Goal: Task Accomplishment & Management: Use online tool/utility

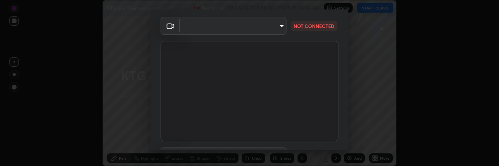
scroll to position [29, 0]
type input "8c17a5d152d90efee16c6d0123f72e1c8e3faabb66c5818a7671abbc9a97bc9a"
type input "default"
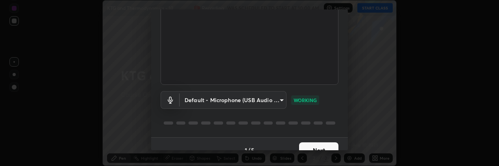
scroll to position [81, 0]
click at [276, 98] on body "Erase all KTG and Thermodynamics - 10 Recording WAS SCHEDULED TO START AT 10:00…" at bounding box center [249, 83] width 499 height 166
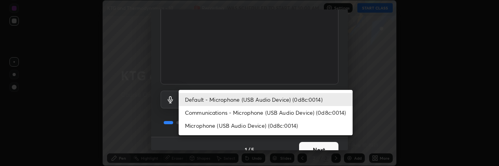
click at [269, 98] on li "Default - Microphone (USB Audio Device) (0d8c:0014)" at bounding box center [266, 99] width 174 height 13
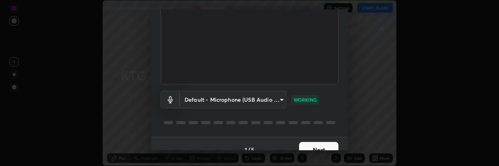
scroll to position [93, 0]
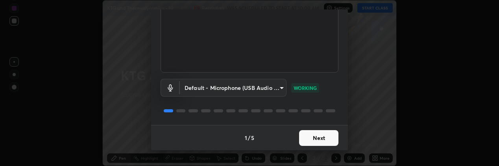
click at [317, 134] on button "Next" at bounding box center [318, 138] width 39 height 16
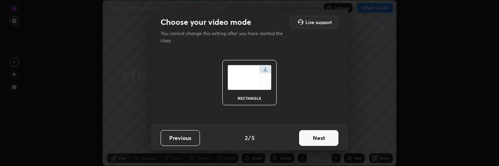
click at [321, 139] on button "Next" at bounding box center [318, 138] width 39 height 16
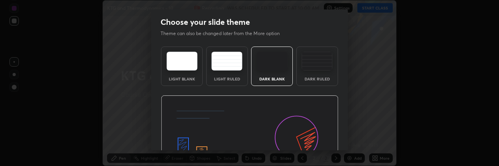
click at [321, 139] on img at bounding box center [250, 145] width 178 height 100
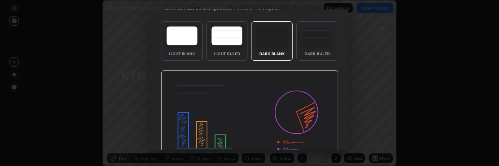
scroll to position [70, 0]
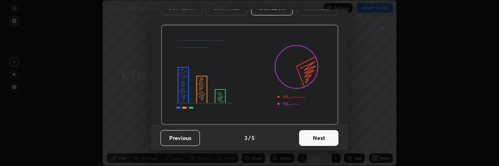
click at [315, 137] on button "Next" at bounding box center [318, 138] width 39 height 16
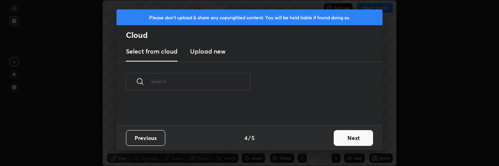
click at [350, 138] on button "Next" at bounding box center [353, 138] width 39 height 16
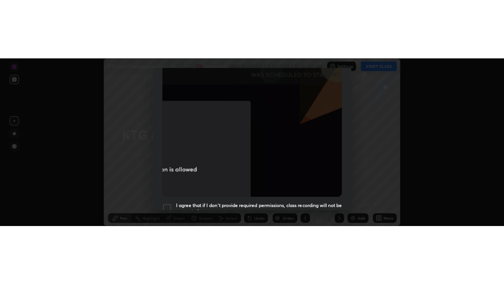
scroll to position [253, 0]
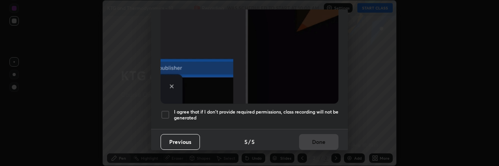
click at [313, 112] on h5 "I agree that if I don't provide required permissions, class recording will not …" at bounding box center [256, 115] width 165 height 12
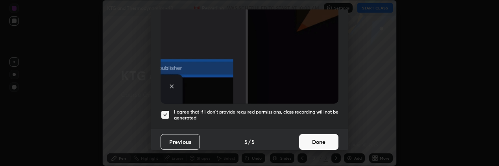
click at [323, 138] on button "Done" at bounding box center [318, 142] width 39 height 16
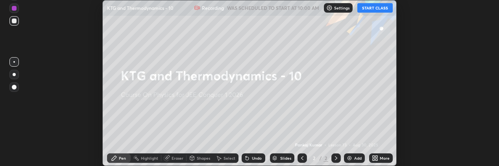
click at [370, 7] on button "START CLASS" at bounding box center [375, 7] width 35 height 9
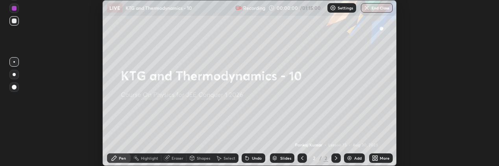
click at [353, 158] on div "Add" at bounding box center [354, 157] width 21 height 9
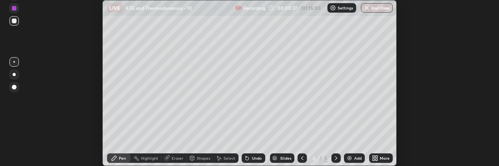
click at [376, 157] on icon at bounding box center [377, 157] width 2 height 2
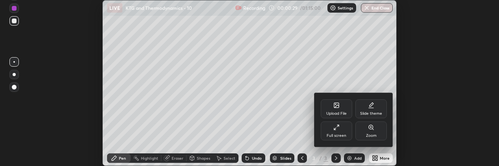
click at [339, 131] on div "Full screen" at bounding box center [337, 130] width 32 height 19
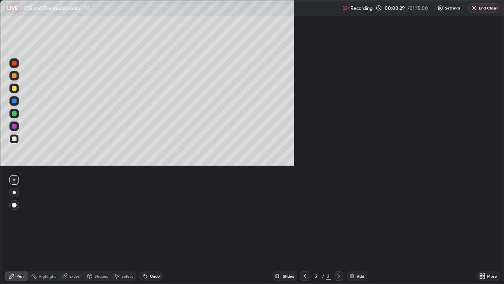
scroll to position [284, 504]
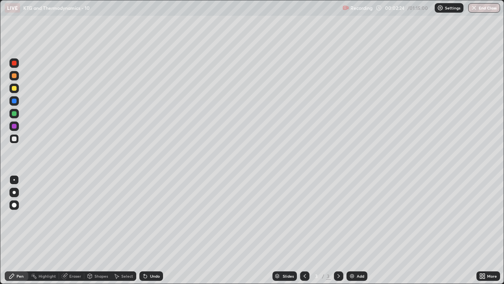
click at [15, 165] on div "Pen" at bounding box center [17, 275] width 24 height 9
click at [17, 86] on div at bounding box center [13, 87] width 9 height 9
click at [96, 165] on div "Shapes" at bounding box center [97, 275] width 27 height 9
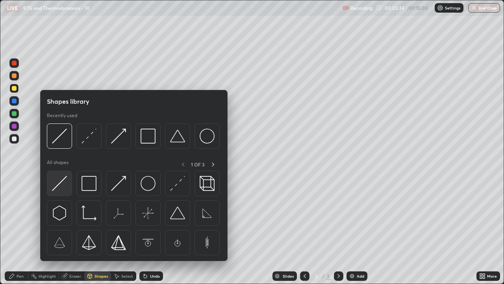
click at [58, 165] on img at bounding box center [59, 183] width 15 height 15
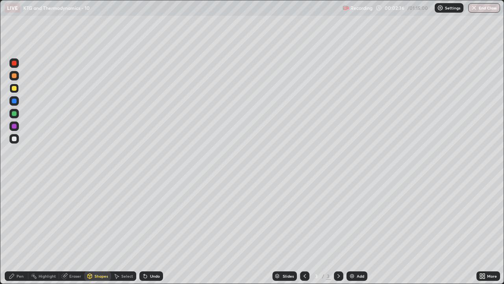
click at [98, 165] on div "Shapes" at bounding box center [97, 275] width 27 height 9
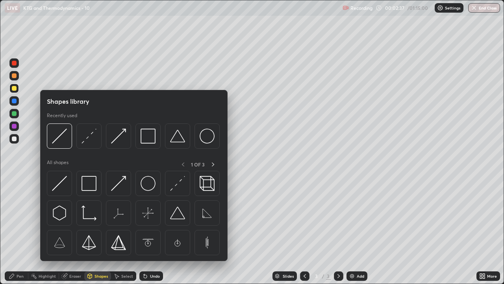
click at [90, 165] on img at bounding box center [89, 183] width 15 height 15
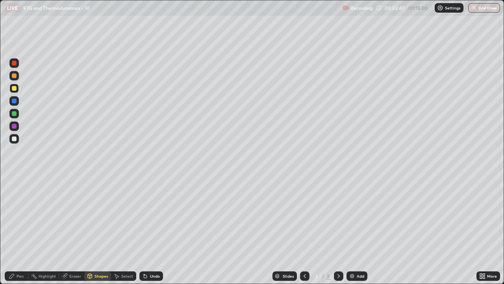
click at [97, 165] on div "Shapes" at bounding box center [101, 276] width 13 height 4
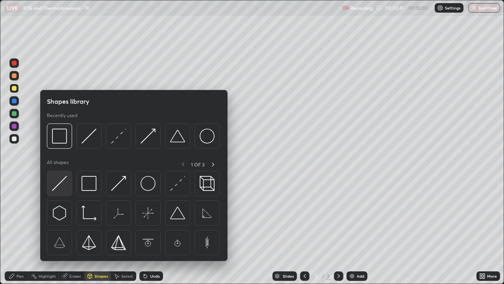
click at [58, 165] on img at bounding box center [59, 183] width 15 height 15
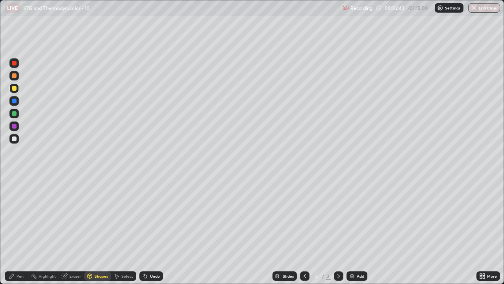
click at [159, 165] on div "Undo" at bounding box center [151, 275] width 24 height 9
click at [97, 165] on div "Shapes" at bounding box center [101, 276] width 13 height 4
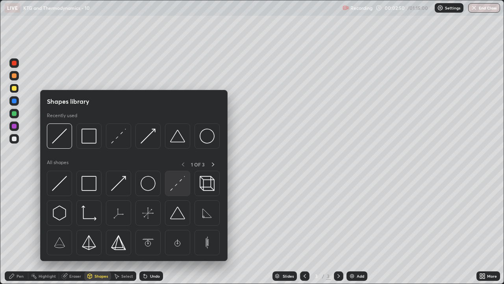
click at [173, 165] on img at bounding box center [177, 183] width 15 height 15
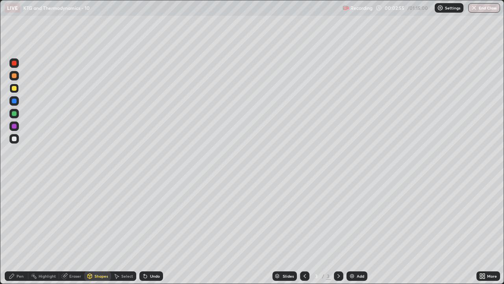
click at [97, 165] on div "Shapes" at bounding box center [97, 275] width 27 height 9
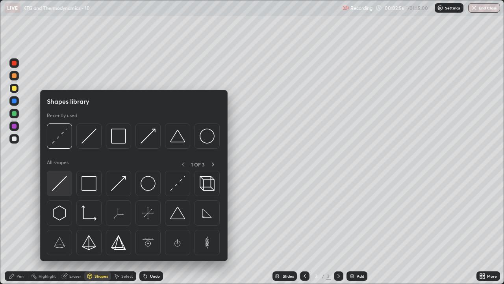
click at [61, 165] on img at bounding box center [59, 183] width 15 height 15
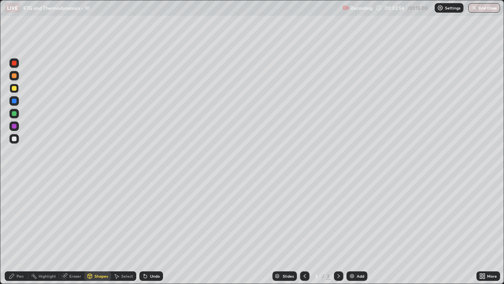
click at [14, 124] on div at bounding box center [14, 126] width 5 height 5
click at [152, 165] on div "Undo" at bounding box center [151, 275] width 24 height 9
click at [16, 165] on div "Pen" at bounding box center [17, 275] width 24 height 9
click at [98, 165] on div "Shapes" at bounding box center [97, 275] width 27 height 9
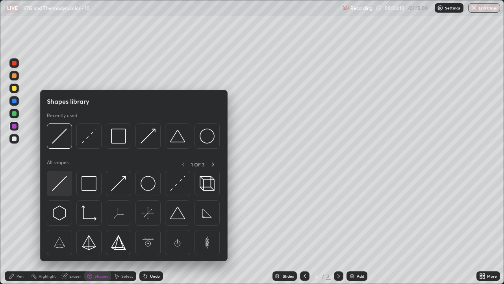
click at [62, 165] on img at bounding box center [59, 183] width 15 height 15
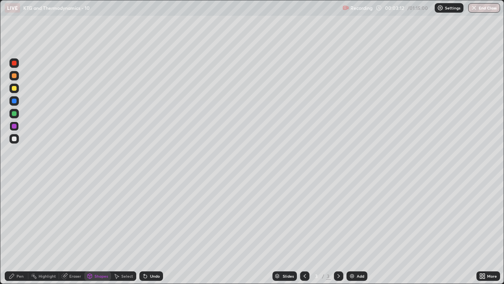
click at [15, 89] on div at bounding box center [14, 88] width 5 height 5
click at [153, 165] on div "Undo" at bounding box center [155, 276] width 10 height 4
click at [94, 165] on div "Shapes" at bounding box center [97, 275] width 27 height 9
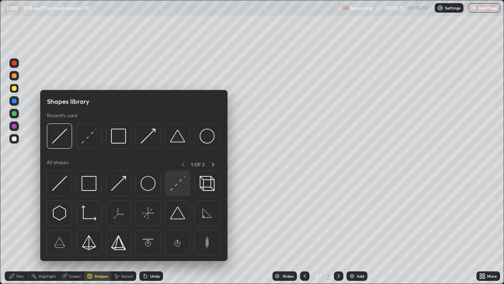
click at [177, 165] on img at bounding box center [177, 183] width 15 height 15
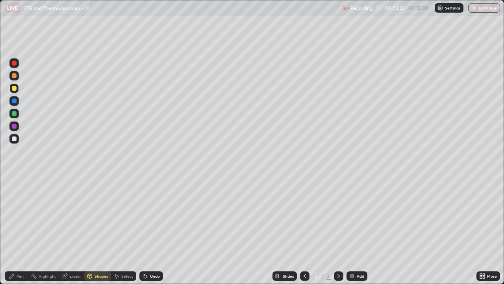
click at [100, 165] on div "Shapes" at bounding box center [97, 275] width 27 height 9
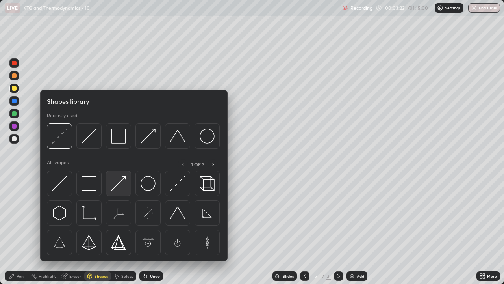
click at [118, 165] on img at bounding box center [118, 183] width 15 height 15
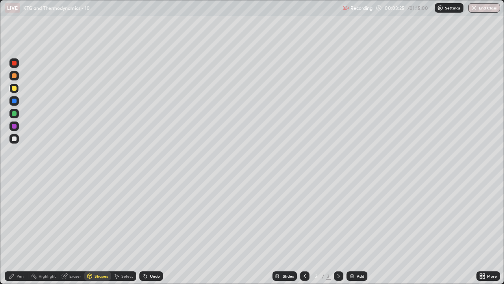
click at [16, 165] on div "Pen" at bounding box center [17, 275] width 24 height 9
click at [104, 165] on div "Shapes" at bounding box center [97, 275] width 27 height 9
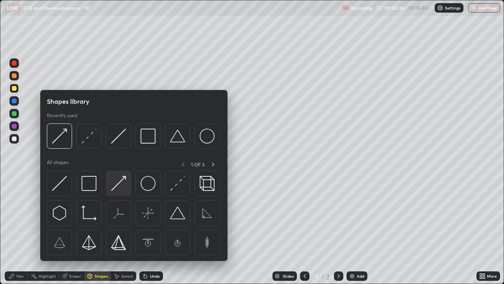
click at [116, 165] on img at bounding box center [118, 183] width 15 height 15
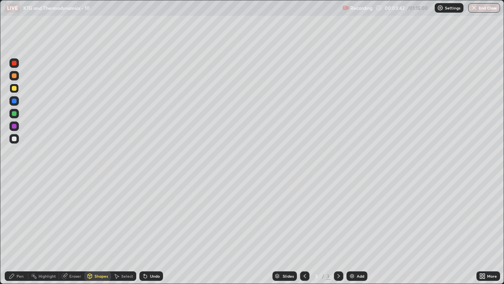
click at [18, 165] on div "Pen" at bounding box center [17, 275] width 24 height 9
click at [16, 111] on div at bounding box center [14, 113] width 5 height 5
click at [20, 165] on div "Pen" at bounding box center [20, 276] width 7 height 4
click at [14, 137] on div at bounding box center [14, 138] width 5 height 5
click at [98, 165] on div "Shapes" at bounding box center [97, 275] width 27 height 9
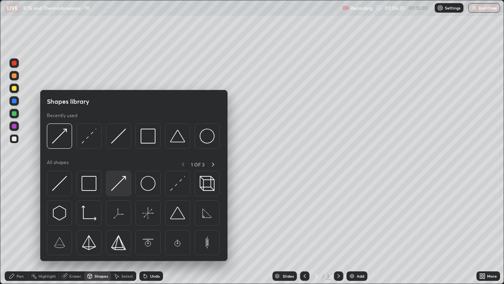
click at [118, 165] on img at bounding box center [118, 183] width 15 height 15
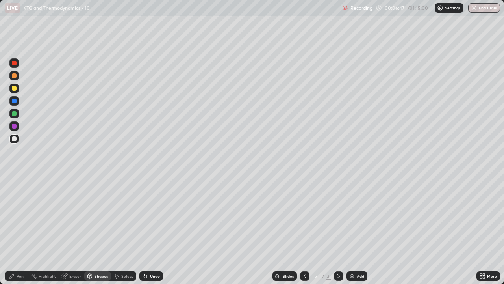
click at [156, 165] on div "Undo" at bounding box center [151, 275] width 24 height 9
click at [18, 165] on div "Pen" at bounding box center [20, 276] width 7 height 4
click at [352, 165] on img at bounding box center [352, 276] width 6 height 6
click at [12, 165] on div "Pen" at bounding box center [17, 275] width 24 height 9
click at [15, 87] on div at bounding box center [14, 88] width 5 height 5
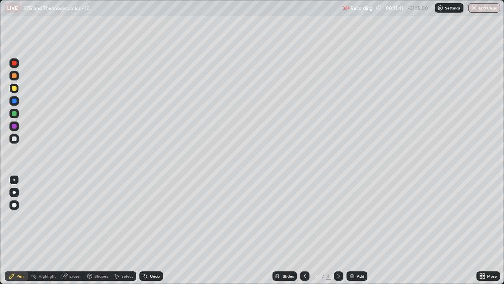
click at [98, 165] on div "Shapes" at bounding box center [97, 275] width 27 height 9
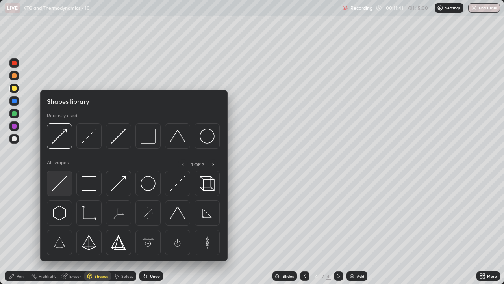
click at [59, 165] on img at bounding box center [59, 183] width 15 height 15
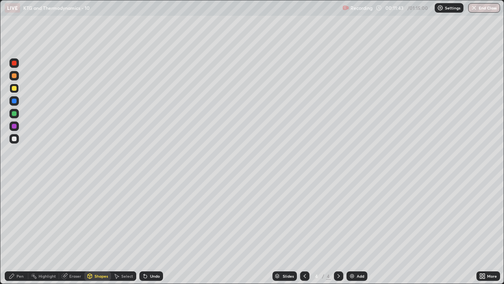
click at [96, 165] on div "Shapes" at bounding box center [97, 275] width 27 height 9
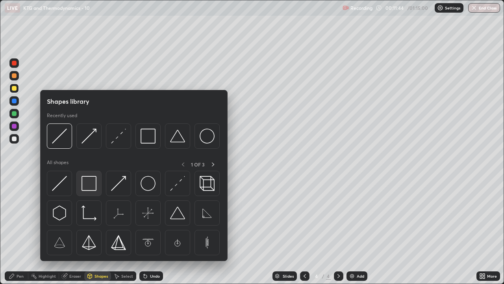
click at [91, 165] on img at bounding box center [89, 183] width 15 height 15
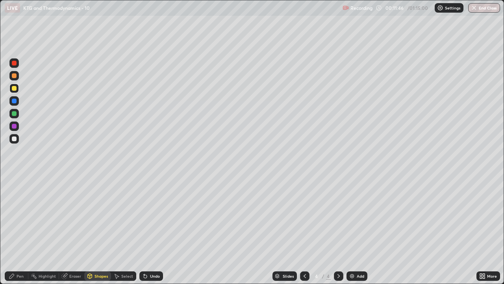
click at [97, 165] on div "Shapes" at bounding box center [101, 276] width 13 height 4
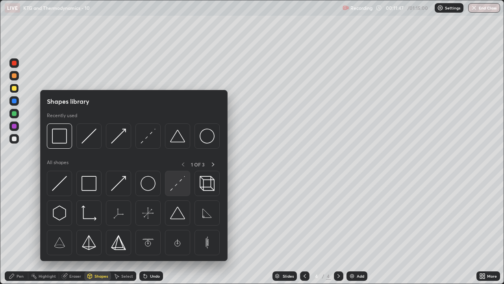
click at [176, 165] on img at bounding box center [177, 183] width 15 height 15
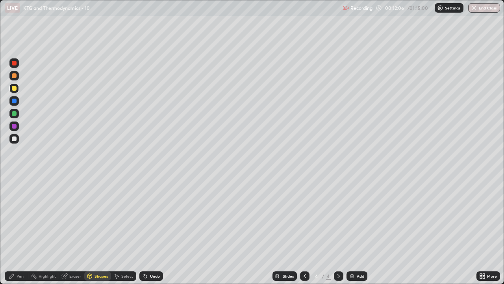
click at [90, 165] on icon at bounding box center [90, 276] width 0 height 3
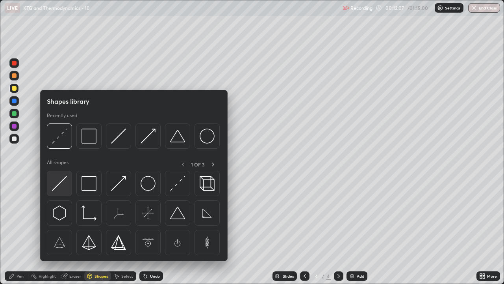
click at [60, 165] on img at bounding box center [59, 183] width 15 height 15
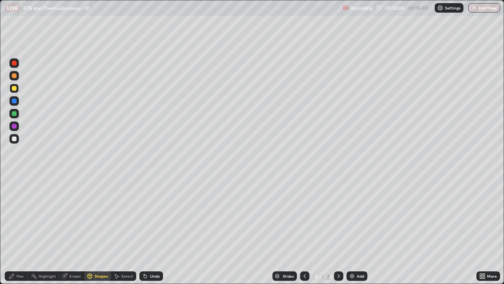
click at [14, 137] on div at bounding box center [14, 138] width 5 height 5
click at [154, 165] on div "Undo" at bounding box center [155, 276] width 10 height 4
click at [154, 165] on div "Undo" at bounding box center [151, 275] width 24 height 9
click at [153, 165] on div "Undo" at bounding box center [155, 276] width 10 height 4
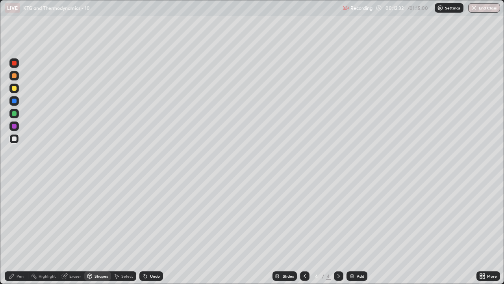
click at [10, 165] on icon at bounding box center [12, 276] width 6 height 6
click at [72, 165] on div "Eraser" at bounding box center [75, 276] width 12 height 4
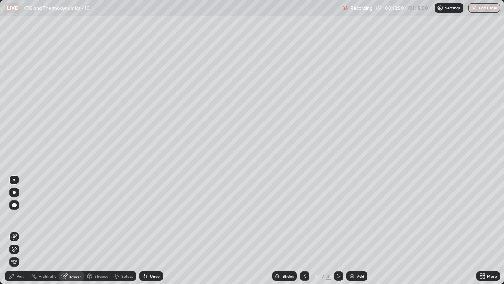
click at [98, 165] on div "Shapes" at bounding box center [97, 275] width 27 height 9
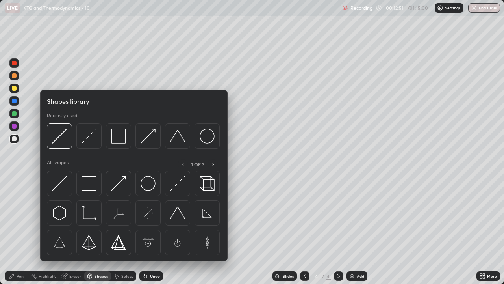
click at [13, 165] on icon at bounding box center [12, 276] width 6 height 6
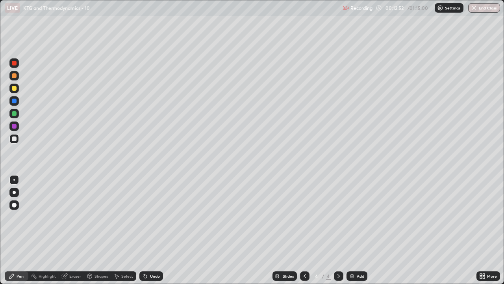
click at [15, 90] on div at bounding box center [14, 88] width 5 height 5
click at [99, 165] on div "Shapes" at bounding box center [97, 275] width 27 height 9
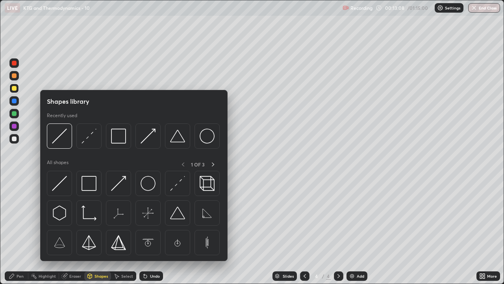
click at [99, 165] on div "Shapes" at bounding box center [101, 276] width 13 height 4
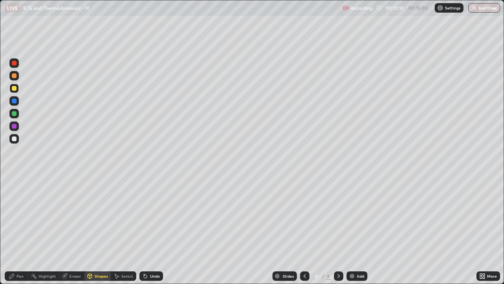
click at [100, 165] on div "Shapes" at bounding box center [97, 275] width 27 height 9
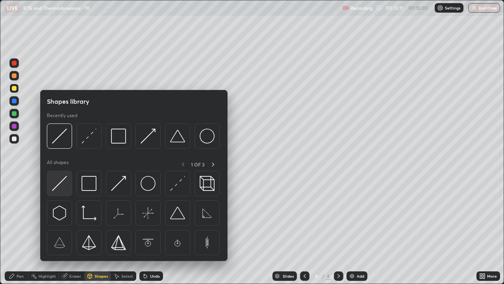
click at [60, 165] on img at bounding box center [59, 183] width 15 height 15
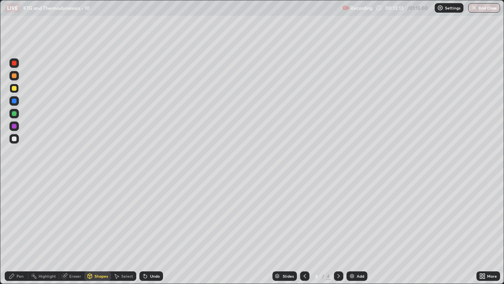
click at [94, 165] on div "Shapes" at bounding box center [97, 275] width 27 height 9
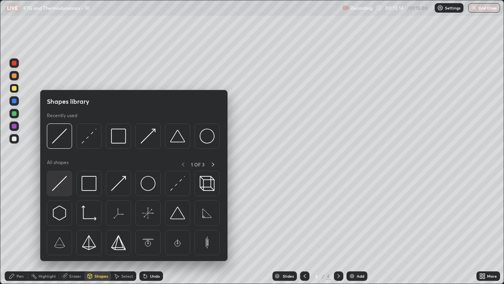
click at [60, 165] on img at bounding box center [59, 183] width 15 height 15
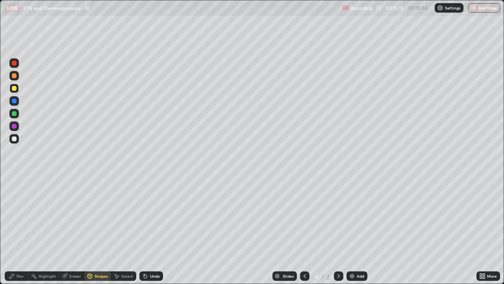
click at [15, 88] on div at bounding box center [14, 88] width 5 height 5
click at [154, 165] on div "Undo" at bounding box center [155, 276] width 10 height 4
click at [97, 165] on div "Shapes" at bounding box center [97, 275] width 27 height 9
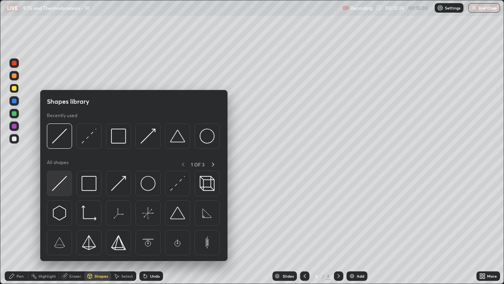
click at [58, 165] on img at bounding box center [59, 183] width 15 height 15
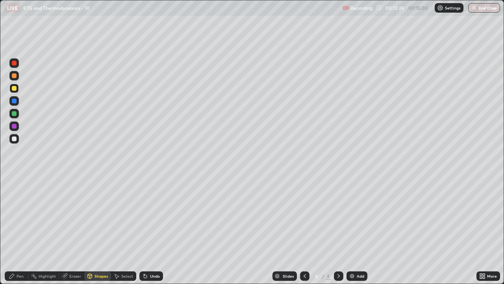
click at [13, 101] on div at bounding box center [14, 100] width 5 height 5
click at [99, 165] on div "Shapes" at bounding box center [97, 275] width 27 height 9
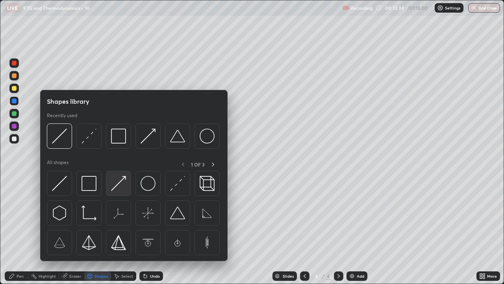
click at [117, 165] on img at bounding box center [118, 183] width 15 height 15
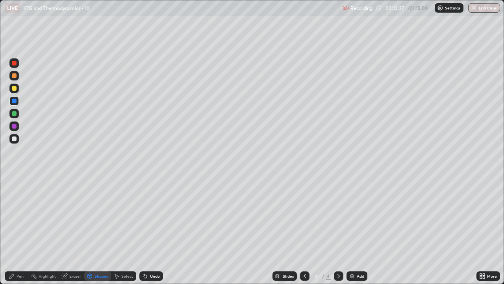
click at [14, 165] on div "Pen" at bounding box center [17, 275] width 24 height 9
click at [97, 165] on div "Shapes" at bounding box center [101, 276] width 13 height 4
click at [15, 88] on div at bounding box center [14, 88] width 5 height 5
click at [97, 165] on div "Shapes" at bounding box center [101, 276] width 13 height 4
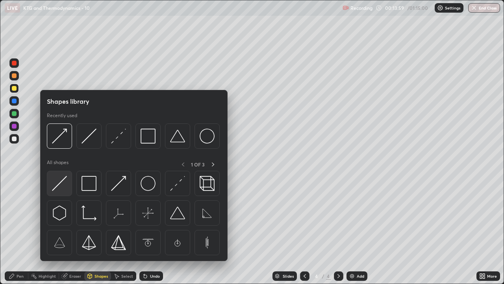
click at [59, 165] on img at bounding box center [59, 183] width 15 height 15
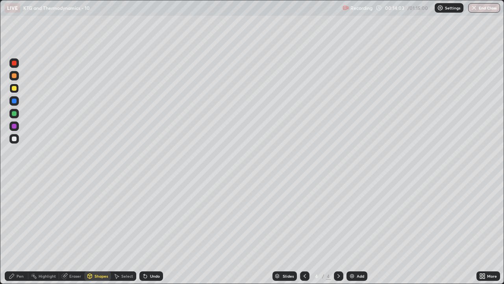
click at [96, 165] on div "Shapes" at bounding box center [101, 276] width 13 height 4
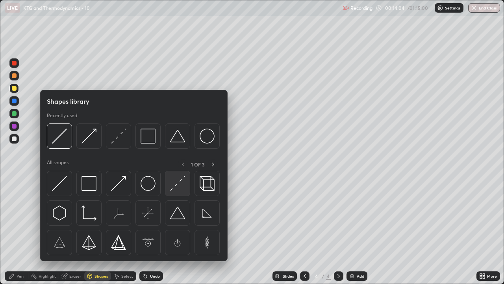
click at [176, 165] on img at bounding box center [177, 183] width 15 height 15
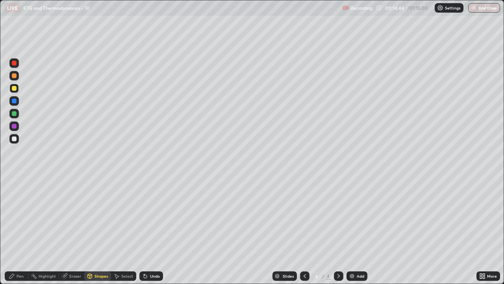
click at [97, 165] on div "Shapes" at bounding box center [97, 275] width 27 height 9
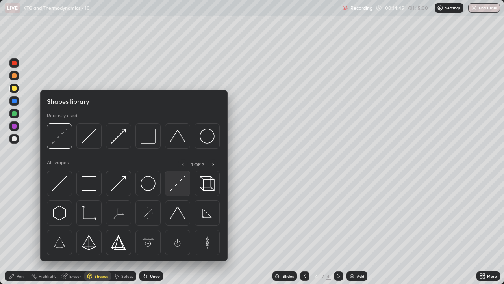
click at [172, 165] on img at bounding box center [177, 183] width 15 height 15
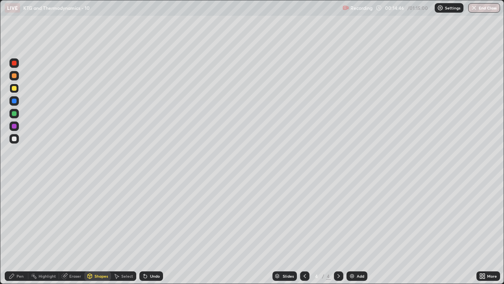
click at [96, 165] on div "Shapes" at bounding box center [97, 275] width 27 height 9
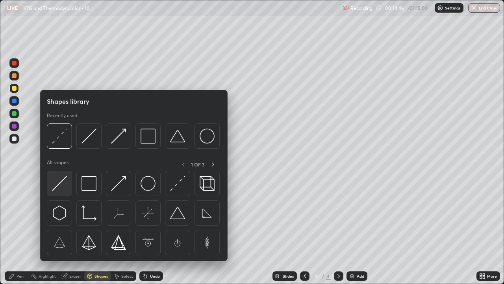
click at [60, 165] on img at bounding box center [59, 183] width 15 height 15
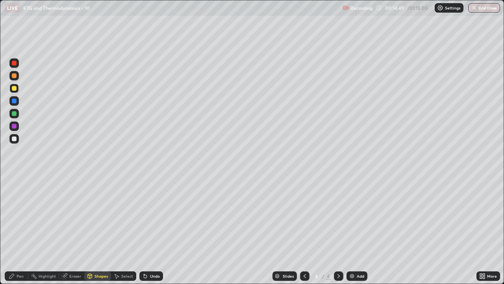
click at [100, 165] on div "Shapes" at bounding box center [97, 275] width 27 height 9
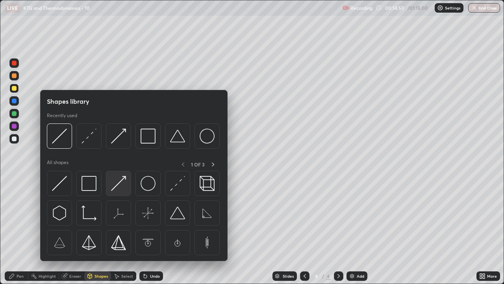
click at [119, 165] on img at bounding box center [118, 183] width 15 height 15
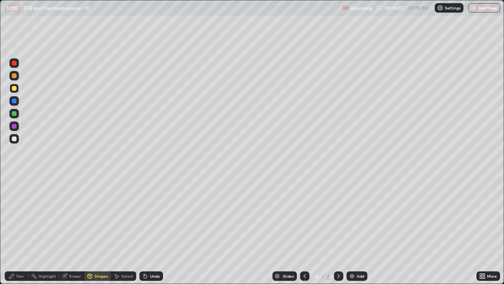
click at [16, 165] on div "Pen" at bounding box center [17, 275] width 24 height 9
click at [98, 165] on div "Shapes" at bounding box center [97, 275] width 27 height 9
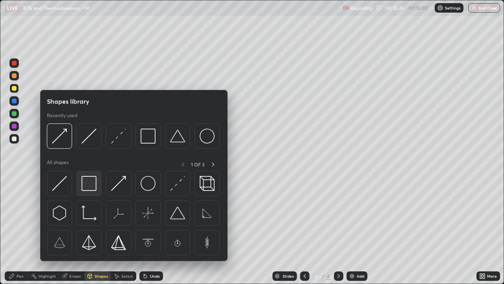
click at [86, 165] on img at bounding box center [89, 183] width 15 height 15
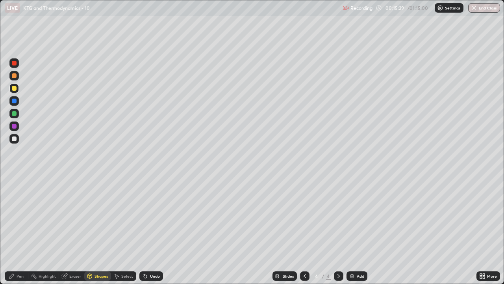
click at [17, 165] on div "Pen" at bounding box center [20, 276] width 7 height 4
click at [357, 165] on div "Add" at bounding box center [360, 276] width 7 height 4
click at [92, 165] on icon at bounding box center [90, 276] width 6 height 6
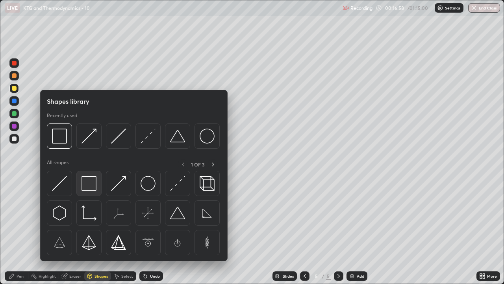
click at [90, 165] on img at bounding box center [89, 183] width 15 height 15
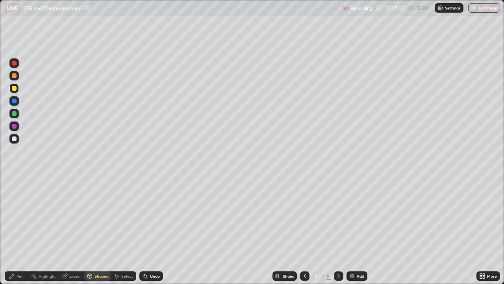
click at [96, 165] on div "Shapes" at bounding box center [101, 276] width 13 height 4
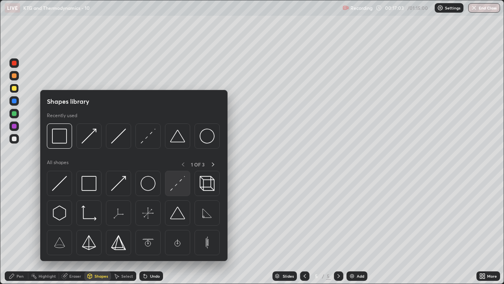
click at [176, 165] on img at bounding box center [177, 183] width 15 height 15
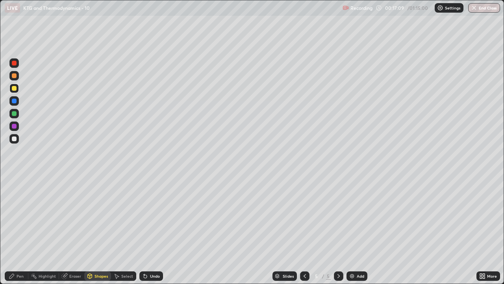
click at [105, 165] on div "Shapes" at bounding box center [97, 275] width 27 height 9
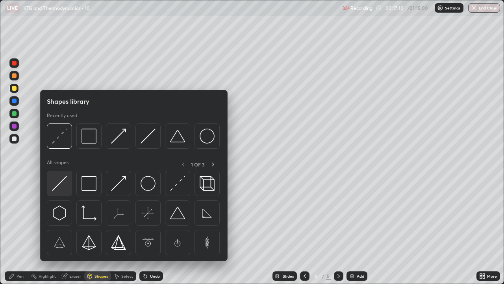
click at [57, 165] on img at bounding box center [59, 183] width 15 height 15
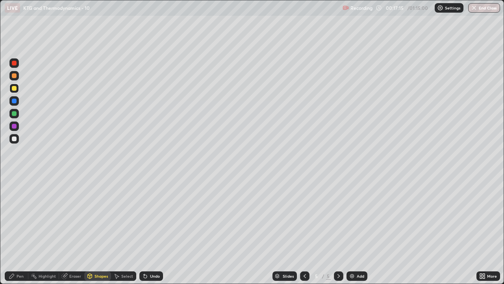
click at [70, 165] on div "Eraser" at bounding box center [71, 275] width 25 height 9
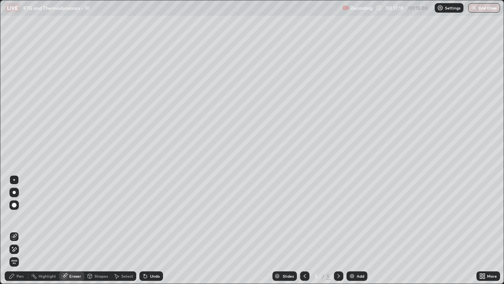
click at [96, 165] on div "Shapes" at bounding box center [97, 275] width 27 height 9
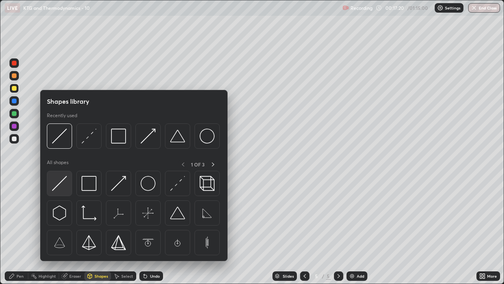
click at [62, 165] on img at bounding box center [59, 183] width 15 height 15
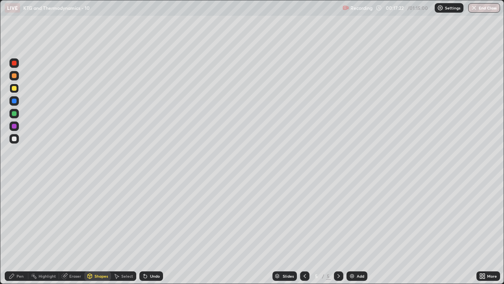
click at [14, 115] on div at bounding box center [14, 113] width 5 height 5
click at [12, 165] on icon at bounding box center [12, 276] width 6 height 6
click at [95, 165] on div "Shapes" at bounding box center [101, 276] width 13 height 4
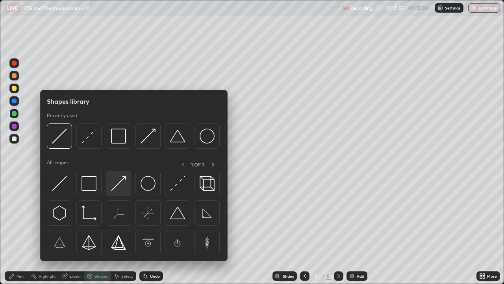
click at [115, 165] on img at bounding box center [118, 183] width 15 height 15
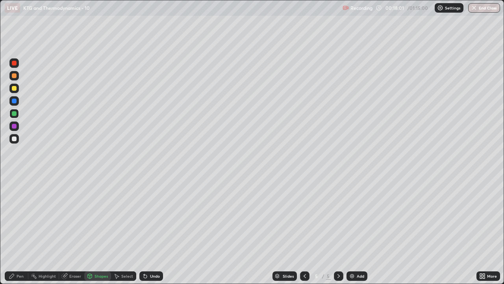
click at [13, 165] on icon at bounding box center [12, 276] width 6 height 6
click at [96, 165] on div "Shapes" at bounding box center [101, 276] width 13 height 4
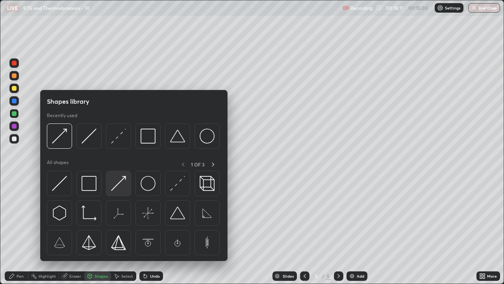
click at [117, 165] on img at bounding box center [118, 183] width 15 height 15
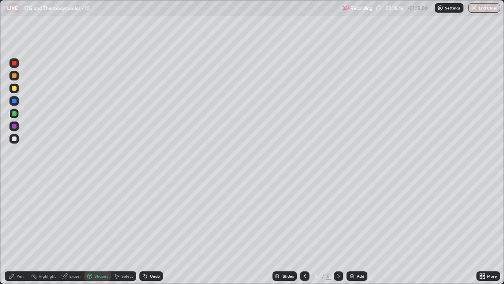
click at [9, 165] on div "Pen" at bounding box center [17, 275] width 24 height 9
click at [69, 165] on div "Eraser" at bounding box center [71, 275] width 25 height 9
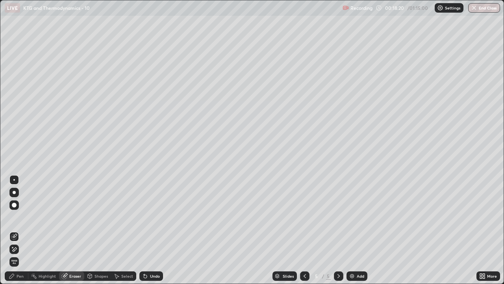
click at [14, 165] on div "Pen" at bounding box center [17, 275] width 24 height 9
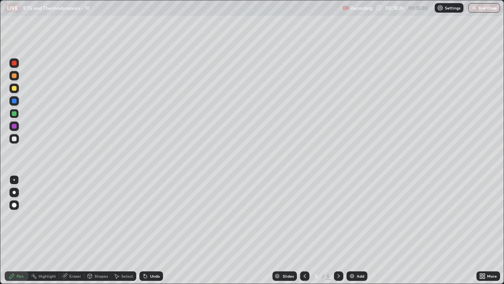
click at [74, 165] on div "Eraser" at bounding box center [71, 275] width 25 height 9
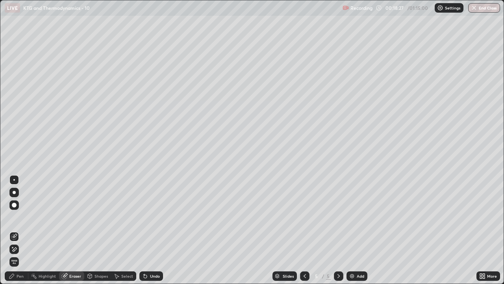
click at [16, 165] on icon at bounding box center [15, 249] width 4 height 4
click at [14, 165] on icon at bounding box center [12, 276] width 6 height 6
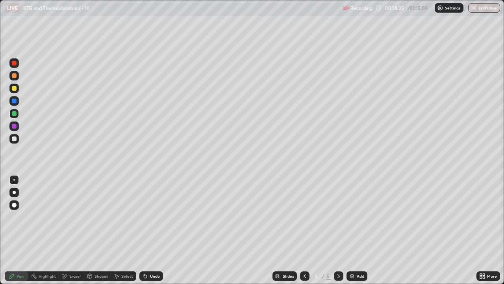
click at [95, 165] on div "Shapes" at bounding box center [101, 276] width 13 height 4
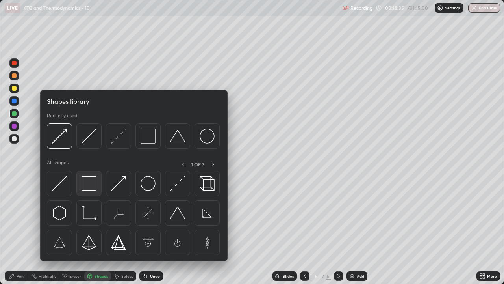
click at [87, 165] on img at bounding box center [89, 183] width 15 height 15
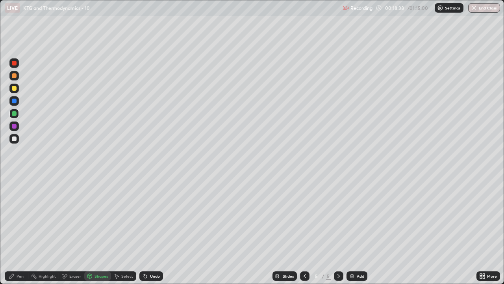
click at [98, 165] on div "Shapes" at bounding box center [101, 276] width 13 height 4
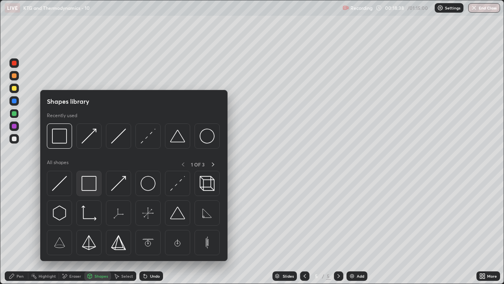
click at [87, 165] on img at bounding box center [89, 183] width 15 height 15
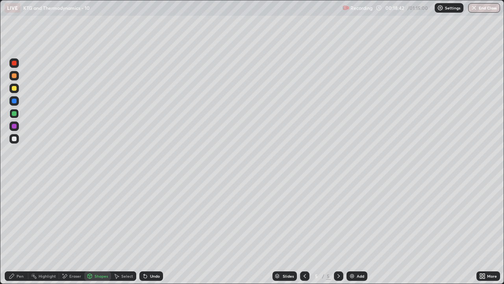
click at [96, 165] on div "Shapes" at bounding box center [97, 275] width 27 height 9
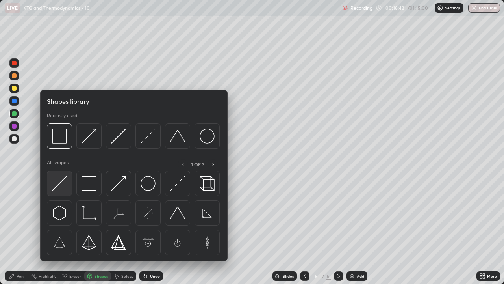
click at [62, 165] on img at bounding box center [59, 183] width 15 height 15
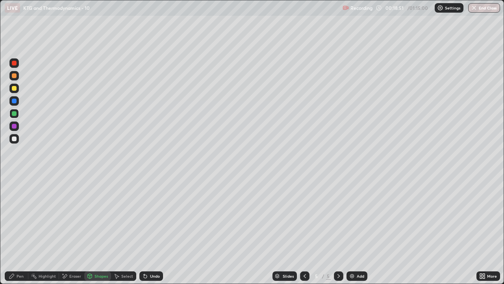
click at [98, 165] on div "Shapes" at bounding box center [97, 275] width 27 height 9
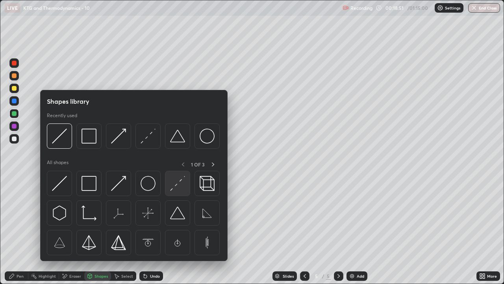
click at [173, 165] on img at bounding box center [177, 183] width 15 height 15
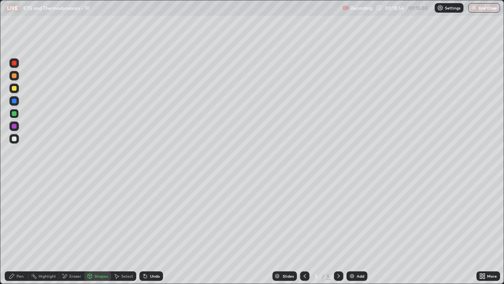
click at [98, 165] on div "Shapes" at bounding box center [97, 275] width 27 height 9
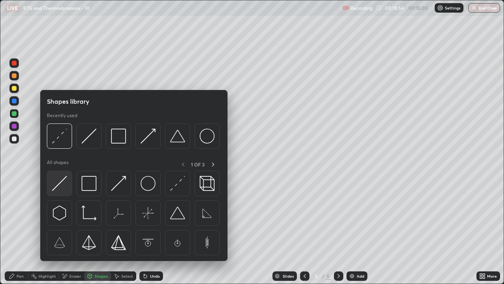
click at [59, 165] on img at bounding box center [59, 183] width 15 height 15
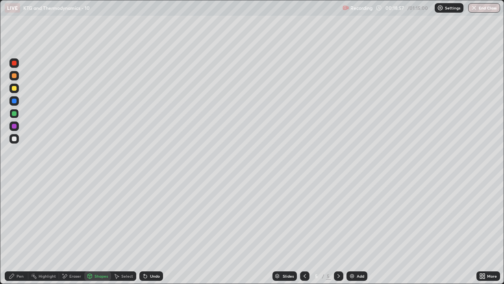
click at [14, 126] on div at bounding box center [14, 126] width 5 height 5
click at [20, 165] on div "Pen" at bounding box center [20, 276] width 7 height 4
click at [15, 138] on div at bounding box center [14, 138] width 5 height 5
click at [100, 165] on div "Shapes" at bounding box center [101, 276] width 13 height 4
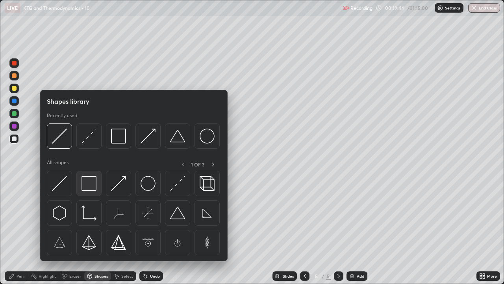
click at [87, 165] on img at bounding box center [89, 183] width 15 height 15
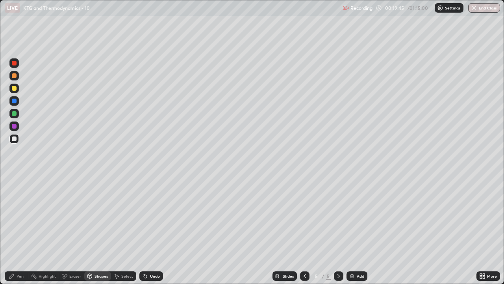
click at [15, 127] on div at bounding box center [14, 126] width 5 height 5
click at [13, 165] on div "Pen" at bounding box center [17, 275] width 24 height 9
click at [357, 165] on div "Add" at bounding box center [360, 276] width 7 height 4
click at [97, 165] on div "Shapes" at bounding box center [101, 276] width 13 height 4
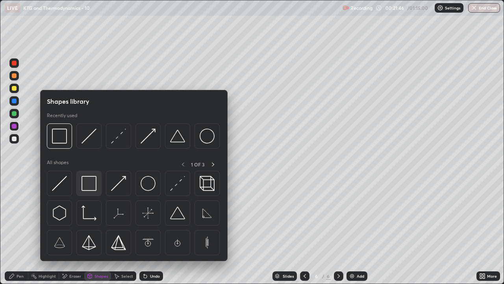
click at [89, 165] on img at bounding box center [89, 183] width 15 height 15
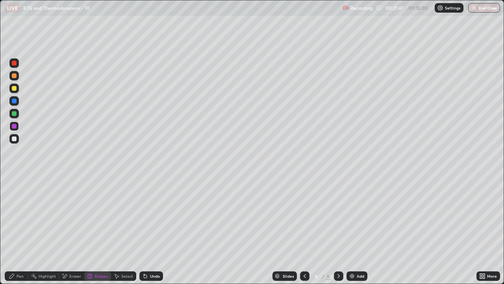
click at [96, 165] on div "Shapes" at bounding box center [101, 276] width 13 height 4
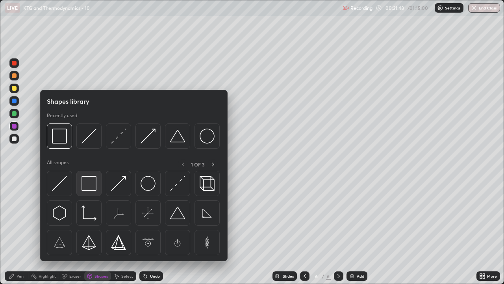
click at [88, 165] on img at bounding box center [89, 183] width 15 height 15
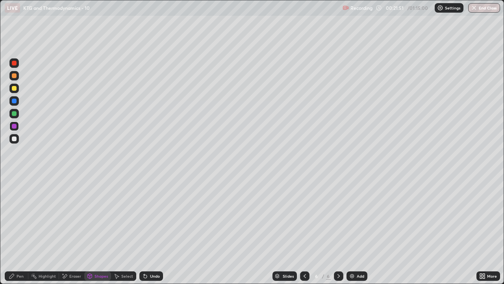
click at [97, 165] on div "Shapes" at bounding box center [97, 275] width 27 height 9
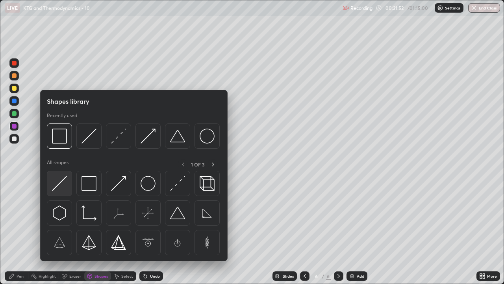
click at [59, 165] on img at bounding box center [59, 183] width 15 height 15
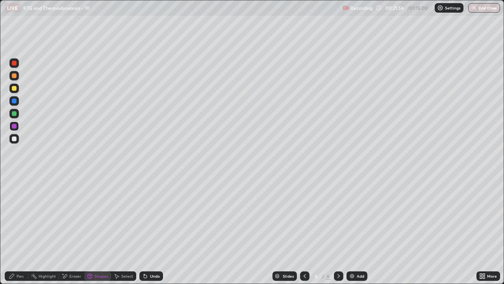
click at [96, 165] on div "Shapes" at bounding box center [101, 276] width 13 height 4
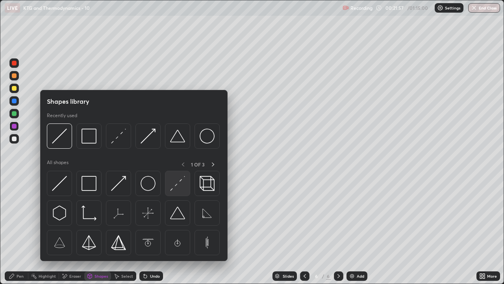
click at [182, 165] on img at bounding box center [177, 183] width 15 height 15
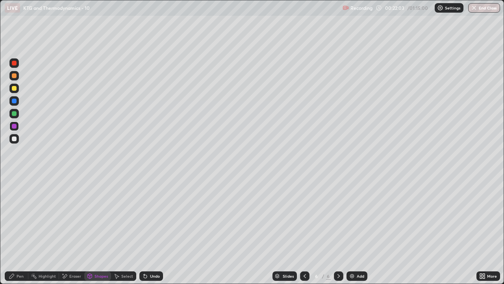
click at [69, 165] on div "Eraser" at bounding box center [71, 275] width 25 height 9
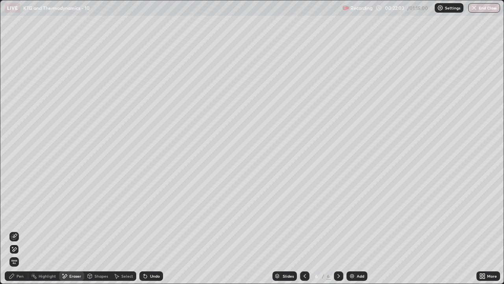
click at [15, 165] on icon at bounding box center [14, 236] width 6 height 6
click at [99, 165] on div "Shapes" at bounding box center [101, 276] width 13 height 4
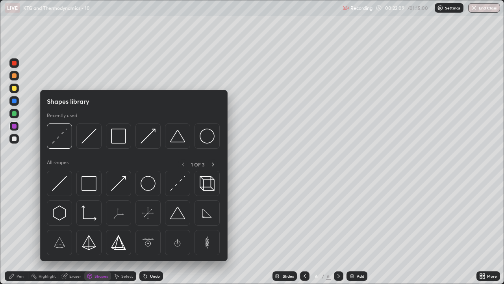
click at [15, 136] on div at bounding box center [14, 138] width 5 height 5
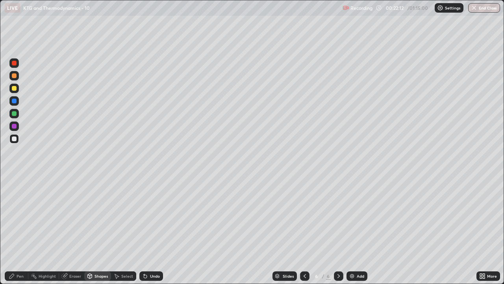
click at [16, 165] on div "Pen" at bounding box center [17, 275] width 24 height 9
click at [99, 165] on div "Shapes" at bounding box center [101, 276] width 13 height 4
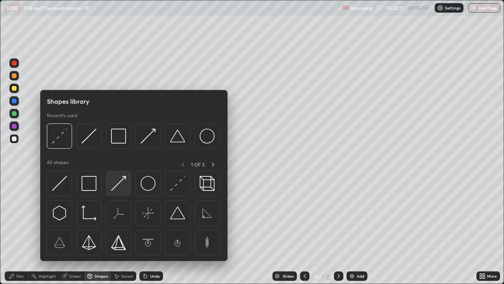
click at [119, 165] on img at bounding box center [118, 183] width 15 height 15
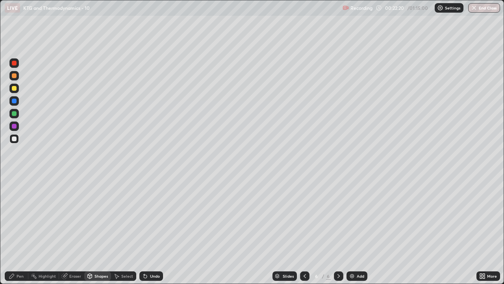
click at [152, 165] on div "Undo" at bounding box center [155, 276] width 10 height 4
click at [90, 165] on icon at bounding box center [90, 276] width 0 height 3
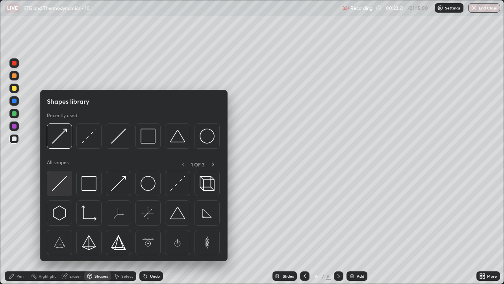
click at [59, 165] on img at bounding box center [59, 183] width 15 height 15
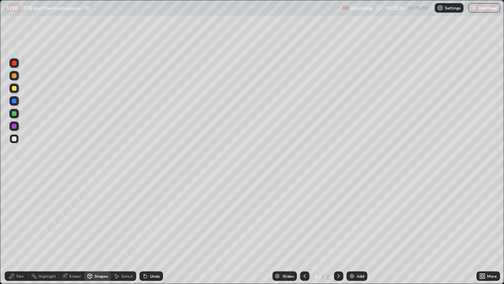
click at [11, 165] on icon at bounding box center [11, 275] width 5 height 5
click at [96, 165] on div "Shapes" at bounding box center [97, 275] width 27 height 9
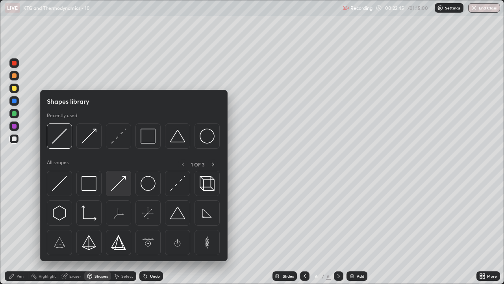
click at [118, 165] on img at bounding box center [118, 183] width 15 height 15
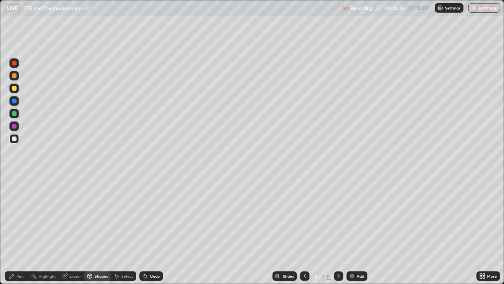
click at [13, 165] on div "Pen" at bounding box center [17, 275] width 24 height 9
click at [97, 165] on div "Shapes" at bounding box center [97, 275] width 27 height 9
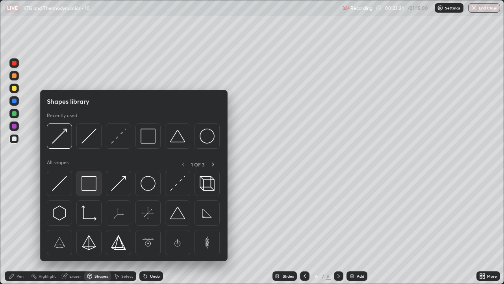
click at [88, 165] on img at bounding box center [89, 183] width 15 height 15
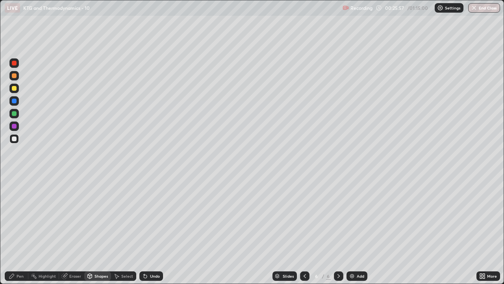
click at [151, 165] on div "Undo" at bounding box center [155, 276] width 10 height 4
click at [98, 165] on div "Shapes" at bounding box center [101, 276] width 13 height 4
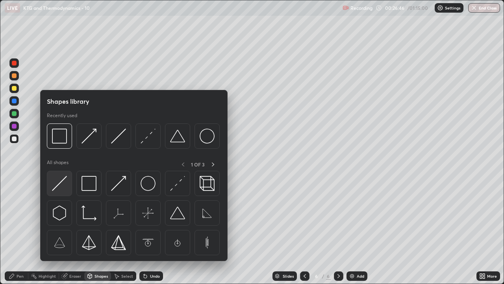
click at [57, 165] on img at bounding box center [59, 183] width 15 height 15
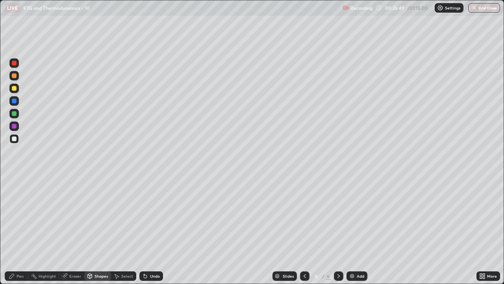
click at [96, 165] on div "Shapes" at bounding box center [101, 276] width 13 height 4
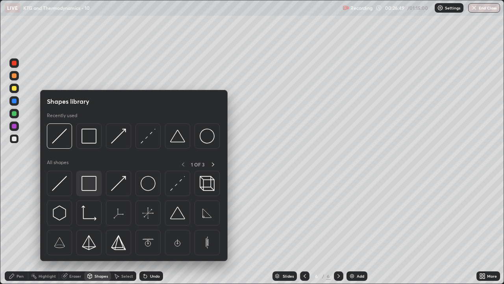
click at [87, 165] on img at bounding box center [89, 183] width 15 height 15
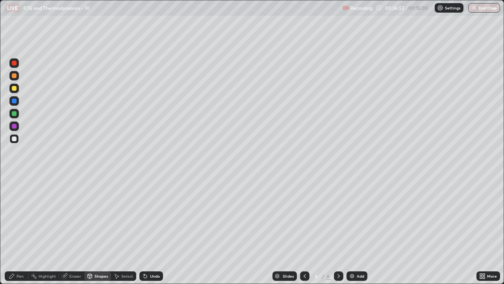
click at [96, 165] on div "Shapes" at bounding box center [97, 275] width 27 height 9
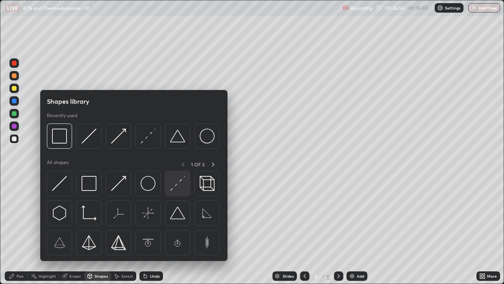
click at [172, 165] on img at bounding box center [177, 183] width 15 height 15
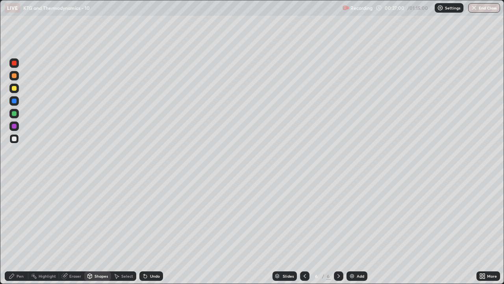
click at [17, 165] on div "Pen" at bounding box center [20, 276] width 7 height 4
click at [100, 165] on div "Shapes" at bounding box center [97, 275] width 27 height 9
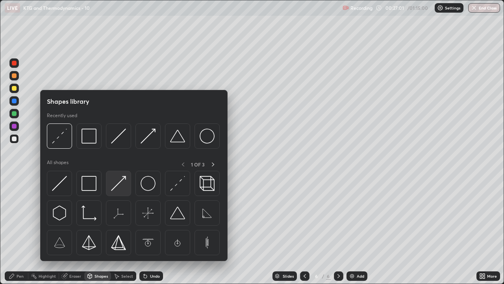
click at [118, 165] on img at bounding box center [118, 183] width 15 height 15
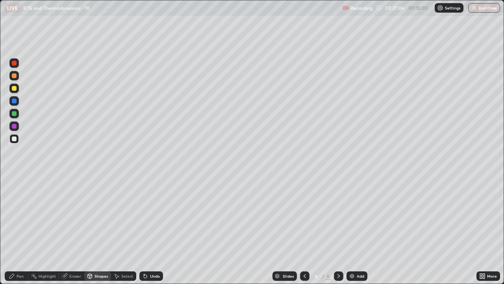
click at [16, 165] on div "Pen" at bounding box center [17, 275] width 24 height 9
click at [154, 165] on div "Undo" at bounding box center [155, 276] width 10 height 4
click at [153, 165] on div "Undo" at bounding box center [155, 276] width 10 height 4
click at [100, 165] on div "Shapes" at bounding box center [97, 275] width 27 height 9
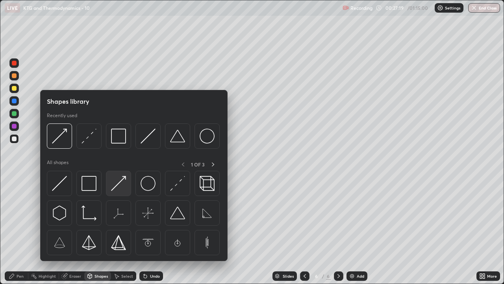
click at [118, 165] on img at bounding box center [118, 183] width 15 height 15
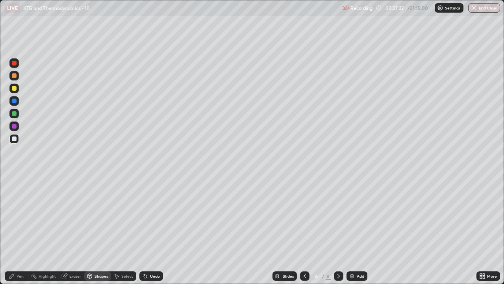
click at [14, 165] on div "Pen" at bounding box center [17, 275] width 24 height 9
click at [15, 140] on div at bounding box center [14, 138] width 5 height 5
click at [15, 87] on div at bounding box center [14, 88] width 5 height 5
click at [15, 139] on div at bounding box center [14, 138] width 5 height 5
click at [155, 165] on div "Undo" at bounding box center [151, 275] width 24 height 9
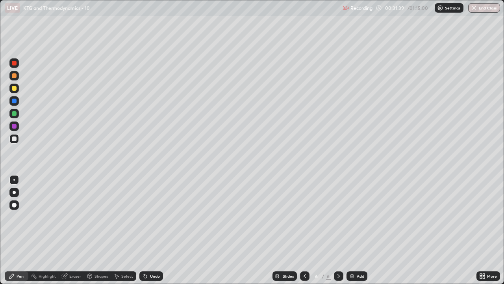
click at [72, 165] on div "Eraser" at bounding box center [71, 275] width 25 height 9
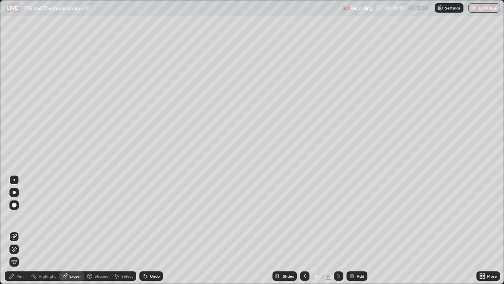
click at [14, 165] on icon at bounding box center [14, 249] width 6 height 7
click at [18, 165] on div "Pen" at bounding box center [20, 276] width 7 height 4
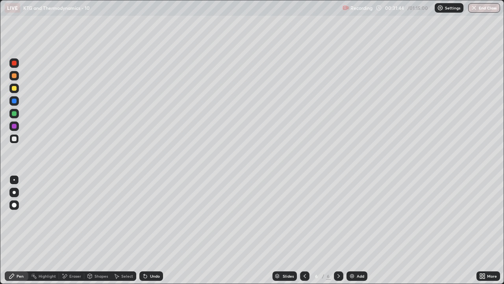
click at [15, 126] on div at bounding box center [14, 126] width 5 height 5
click at [353, 165] on img at bounding box center [352, 276] width 6 height 6
click at [96, 165] on div "Shapes" at bounding box center [101, 276] width 13 height 4
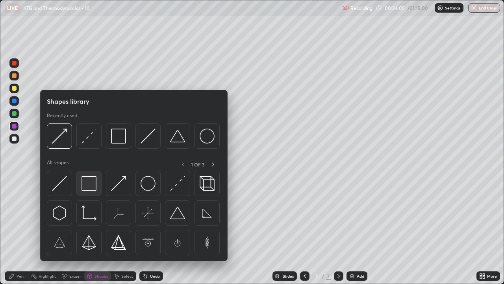
click at [93, 165] on div at bounding box center [88, 183] width 25 height 25
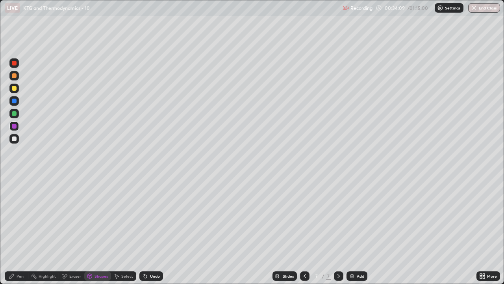
click at [99, 165] on div "Shapes" at bounding box center [101, 276] width 13 height 4
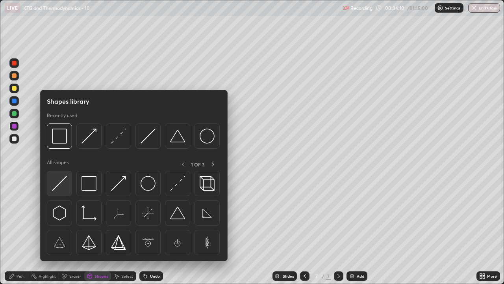
click at [61, 165] on img at bounding box center [59, 183] width 15 height 15
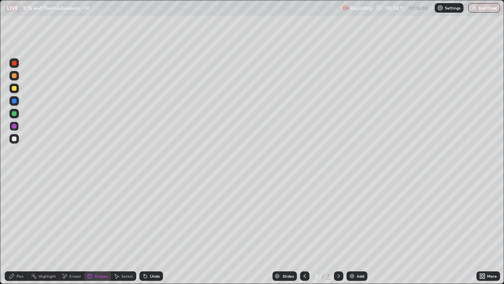
click at [96, 165] on div "Shapes" at bounding box center [101, 276] width 13 height 4
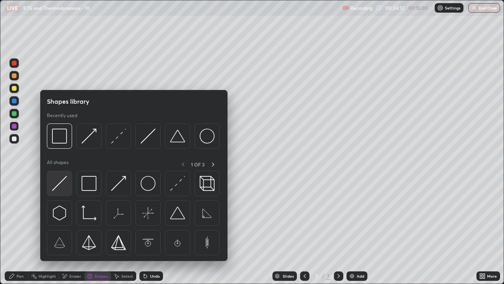
click at [59, 165] on img at bounding box center [59, 183] width 15 height 15
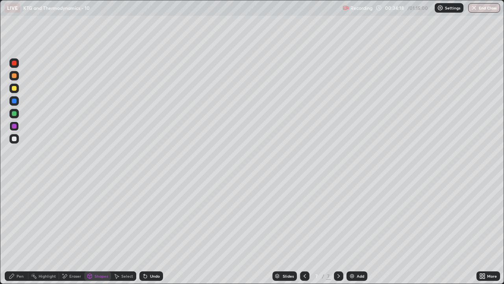
click at [92, 165] on icon at bounding box center [90, 276] width 6 height 6
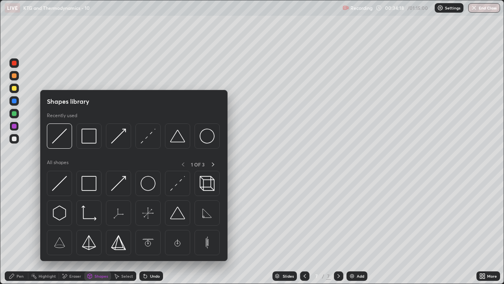
click at [84, 165] on div at bounding box center [84, 276] width 0 height 6
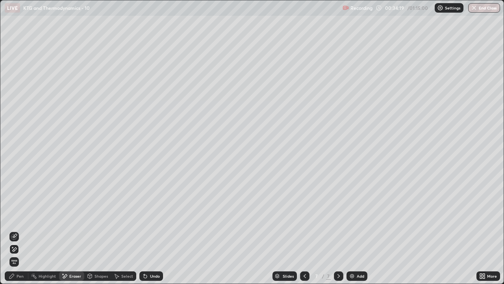
click at [96, 165] on div "Shapes" at bounding box center [97, 275] width 27 height 9
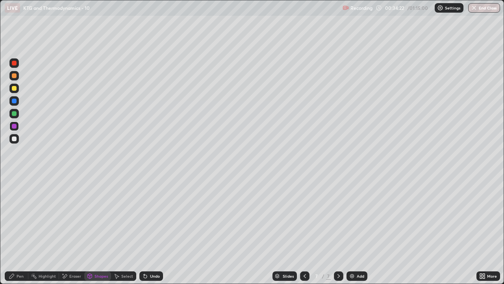
click at [70, 165] on div "Eraser" at bounding box center [75, 276] width 12 height 4
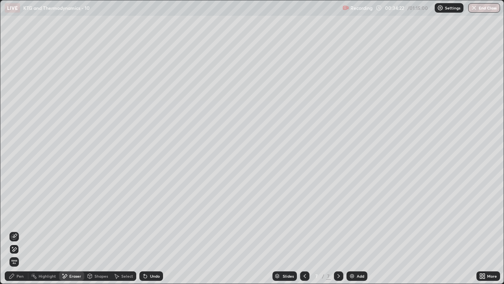
click at [15, 165] on icon at bounding box center [14, 236] width 6 height 6
click at [94, 165] on div "Shapes" at bounding box center [97, 275] width 27 height 9
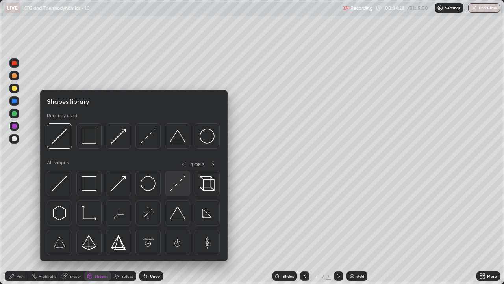
click at [182, 165] on img at bounding box center [177, 183] width 15 height 15
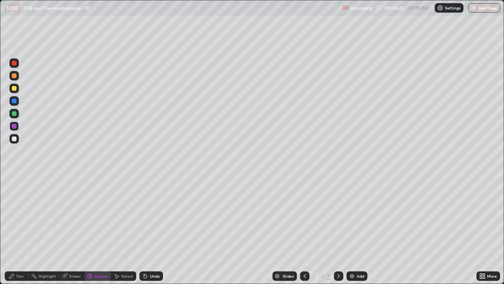
click at [95, 165] on div "Shapes" at bounding box center [101, 276] width 13 height 4
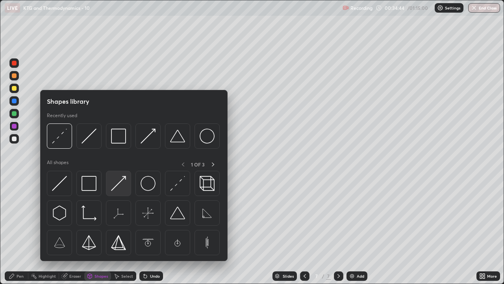
click at [117, 165] on img at bounding box center [118, 183] width 15 height 15
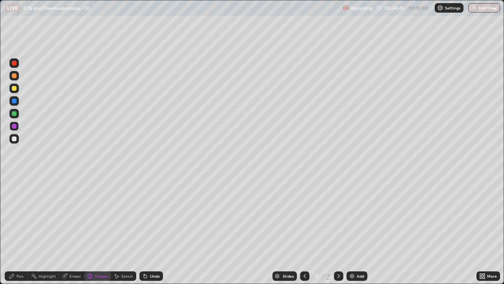
click at [14, 87] on div at bounding box center [14, 88] width 5 height 5
click at [17, 165] on div "Pen" at bounding box center [17, 275] width 24 height 9
click at [99, 165] on div "Shapes" at bounding box center [97, 275] width 27 height 9
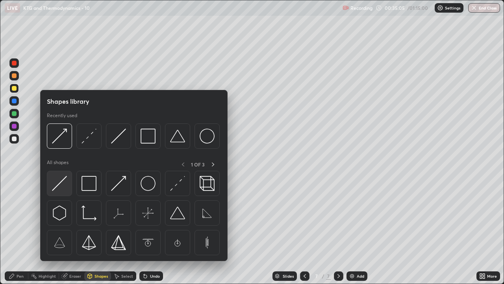
click at [62, 165] on img at bounding box center [59, 183] width 15 height 15
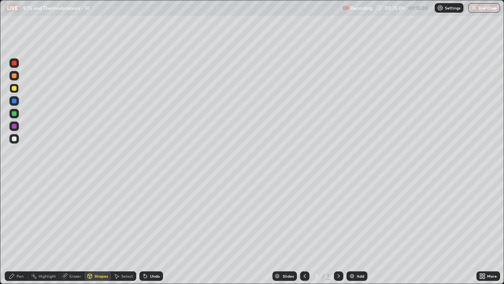
click at [13, 89] on div at bounding box center [14, 88] width 5 height 5
click at [97, 165] on div "Shapes" at bounding box center [97, 275] width 27 height 9
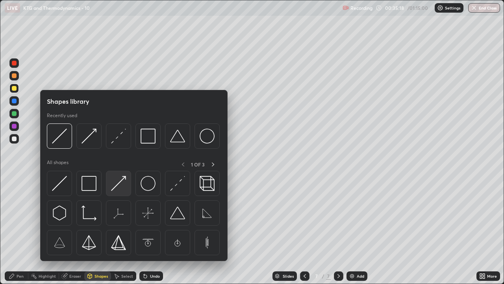
click at [117, 165] on img at bounding box center [118, 183] width 15 height 15
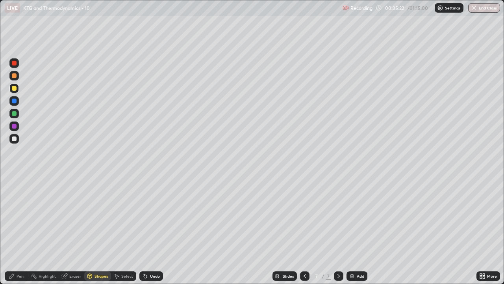
click at [11, 165] on icon at bounding box center [11, 275] width 5 height 5
click at [99, 165] on div "Shapes" at bounding box center [97, 275] width 27 height 9
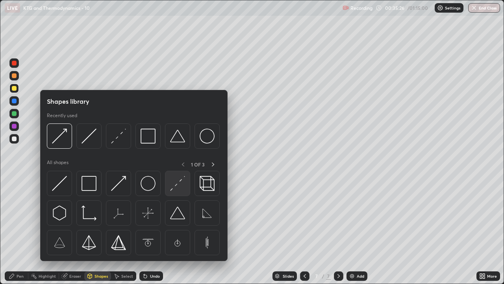
click at [177, 165] on img at bounding box center [177, 183] width 15 height 15
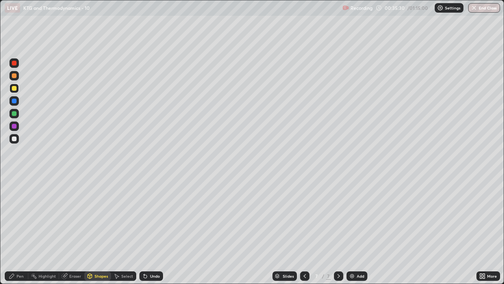
click at [94, 165] on div "Shapes" at bounding box center [97, 275] width 27 height 9
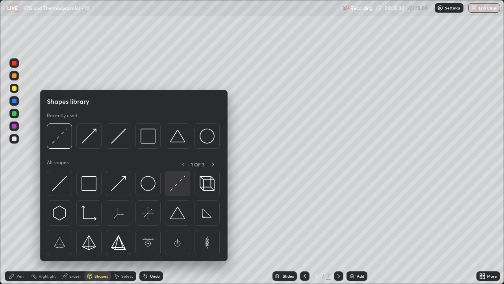
click at [178, 165] on img at bounding box center [177, 183] width 15 height 15
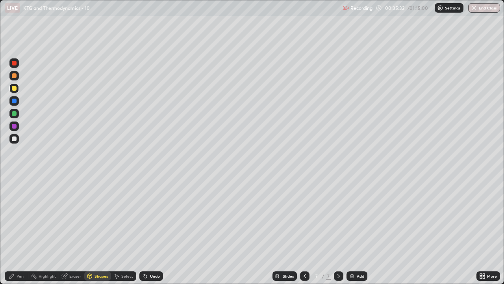
click at [10, 165] on icon at bounding box center [11, 275] width 5 height 5
click at [97, 165] on div "Shapes" at bounding box center [97, 275] width 27 height 9
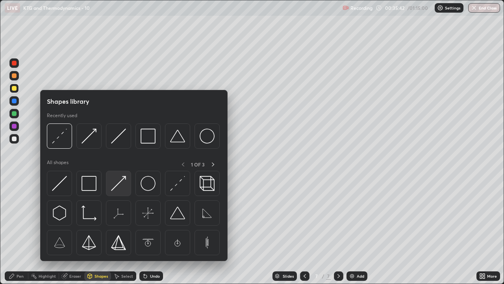
click at [119, 165] on img at bounding box center [118, 183] width 15 height 15
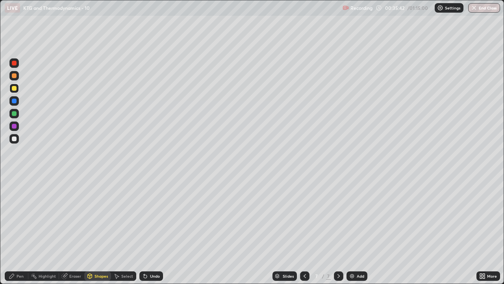
click at [96, 165] on div "Shapes" at bounding box center [101, 276] width 13 height 4
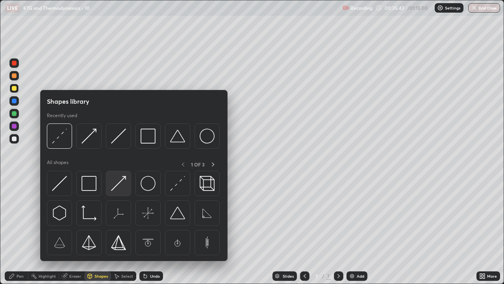
click at [115, 165] on img at bounding box center [118, 183] width 15 height 15
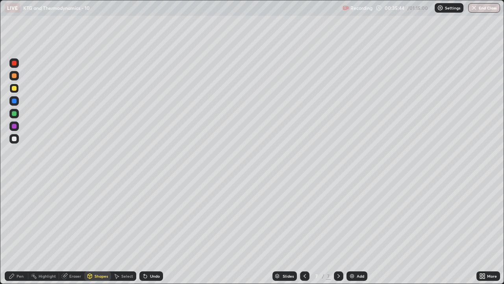
click at [14, 100] on div at bounding box center [14, 100] width 5 height 5
click at [152, 165] on div "Undo" at bounding box center [155, 276] width 10 height 4
click at [11, 165] on div "Pen" at bounding box center [17, 275] width 24 height 9
click at [13, 165] on icon at bounding box center [12, 276] width 6 height 6
click at [15, 138] on div at bounding box center [14, 138] width 5 height 5
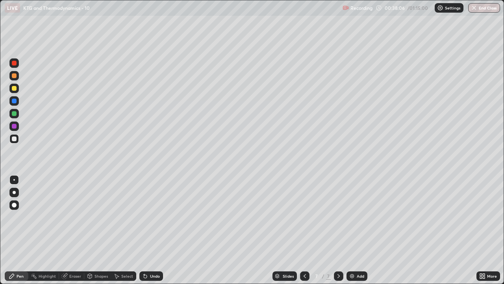
click at [97, 165] on div "Shapes" at bounding box center [97, 275] width 27 height 9
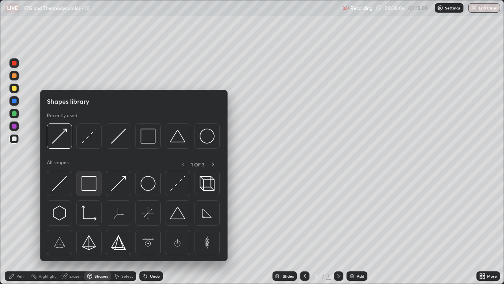
click at [90, 165] on img at bounding box center [89, 183] width 15 height 15
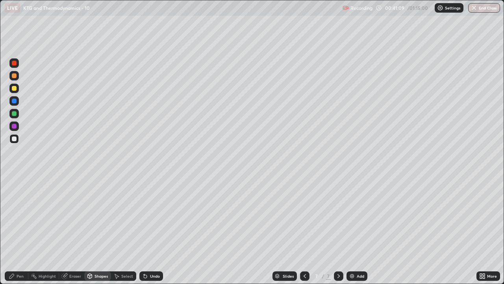
click at [72, 165] on div "Eraser" at bounding box center [75, 276] width 12 height 4
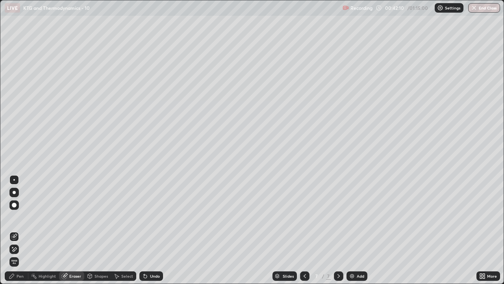
click at [360, 165] on div "Add" at bounding box center [357, 275] width 21 height 9
click at [100, 165] on div "Shapes" at bounding box center [97, 275] width 27 height 9
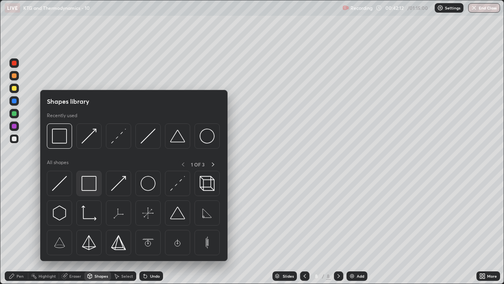
click at [90, 165] on img at bounding box center [89, 183] width 15 height 15
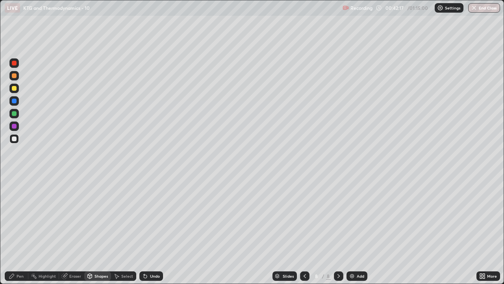
click at [67, 165] on icon at bounding box center [64, 276] width 6 height 6
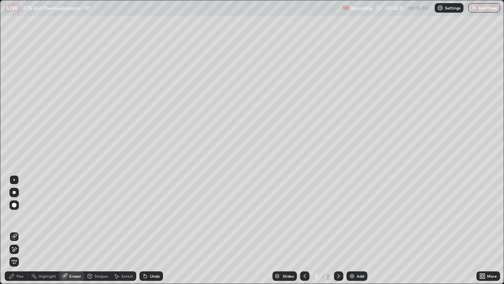
click at [98, 165] on div "Shapes" at bounding box center [101, 276] width 13 height 4
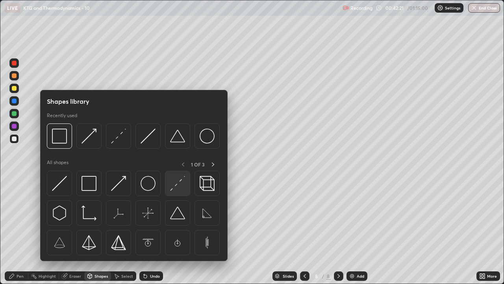
click at [180, 165] on img at bounding box center [177, 183] width 15 height 15
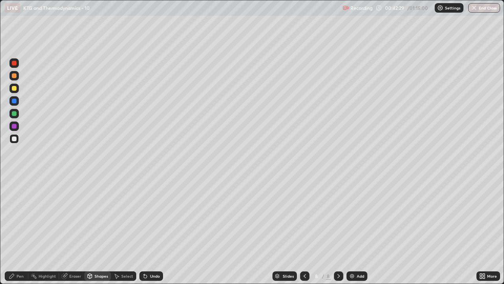
click at [98, 165] on div "Shapes" at bounding box center [101, 276] width 13 height 4
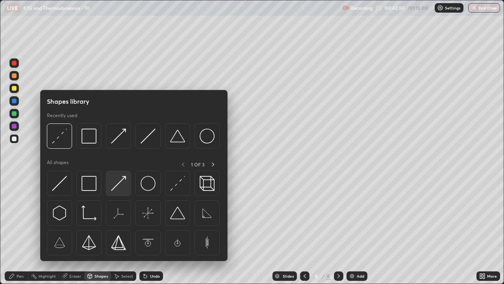
click at [118, 165] on img at bounding box center [118, 183] width 15 height 15
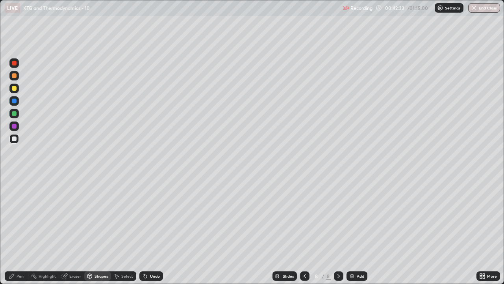
click at [17, 165] on div "Pen" at bounding box center [20, 276] width 7 height 4
click at [99, 165] on div "Shapes" at bounding box center [97, 275] width 27 height 9
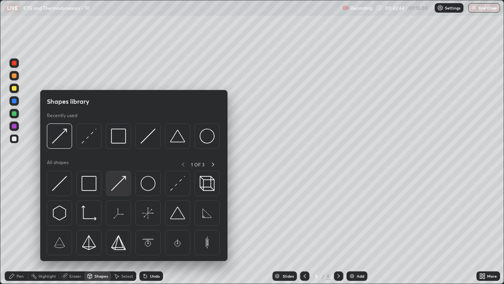
click at [122, 165] on img at bounding box center [118, 183] width 15 height 15
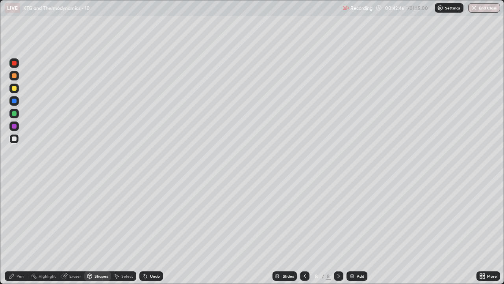
click at [71, 165] on div "Eraser" at bounding box center [71, 275] width 25 height 9
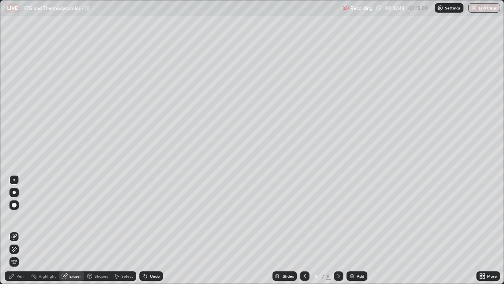
click at [12, 165] on div "Pen" at bounding box center [17, 275] width 24 height 9
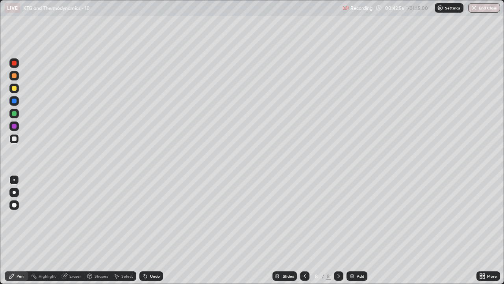
click at [15, 165] on icon at bounding box center [12, 276] width 6 height 6
click at [15, 139] on div at bounding box center [14, 138] width 5 height 5
click at [96, 165] on div "Shapes" at bounding box center [101, 276] width 13 height 4
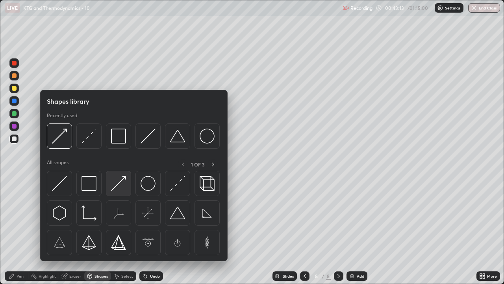
click at [119, 165] on img at bounding box center [118, 183] width 15 height 15
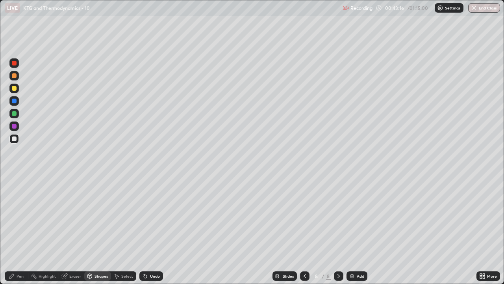
click at [13, 165] on icon at bounding box center [12, 276] width 6 height 6
click at [150, 165] on div "Undo" at bounding box center [155, 276] width 10 height 4
click at [153, 165] on div "Undo" at bounding box center [155, 276] width 10 height 4
click at [152, 165] on div "Undo" at bounding box center [155, 276] width 10 height 4
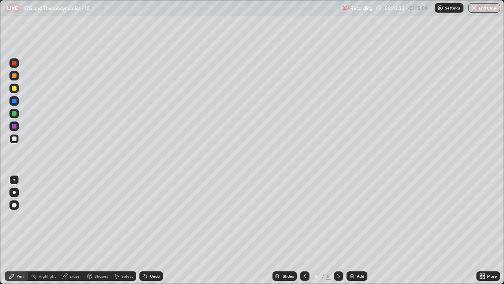
click at [150, 165] on div "Undo" at bounding box center [155, 276] width 10 height 4
click at [97, 165] on div "Shapes" at bounding box center [101, 276] width 13 height 4
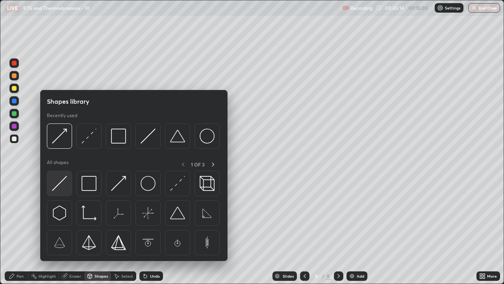
click at [57, 165] on img at bounding box center [59, 183] width 15 height 15
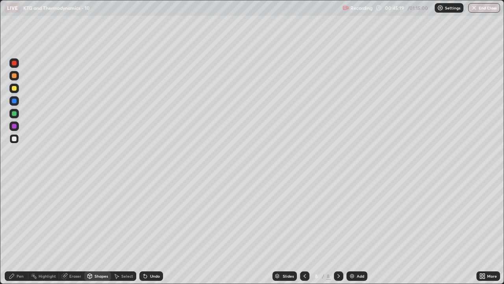
click at [96, 165] on div "Shapes" at bounding box center [101, 276] width 13 height 4
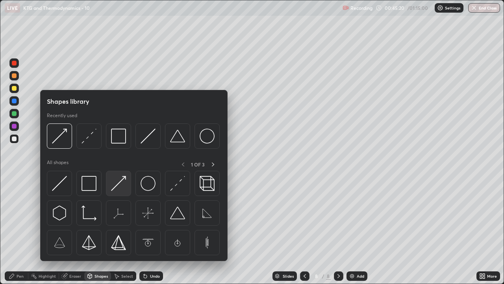
click at [121, 165] on img at bounding box center [118, 183] width 15 height 15
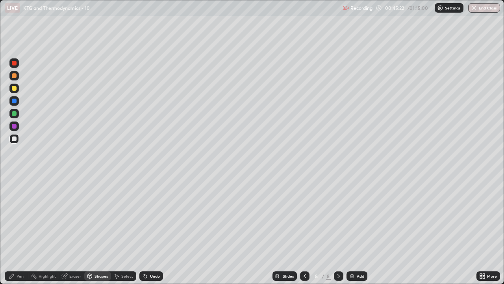
click at [14, 165] on icon at bounding box center [12, 276] width 6 height 6
click at [95, 165] on div "Shapes" at bounding box center [97, 275] width 27 height 9
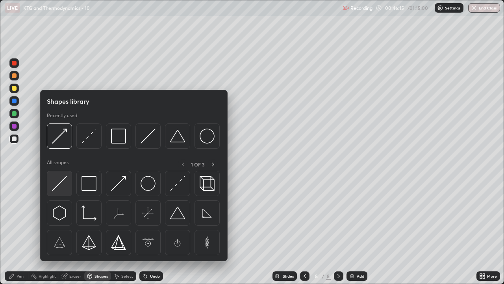
click at [64, 165] on img at bounding box center [59, 183] width 15 height 15
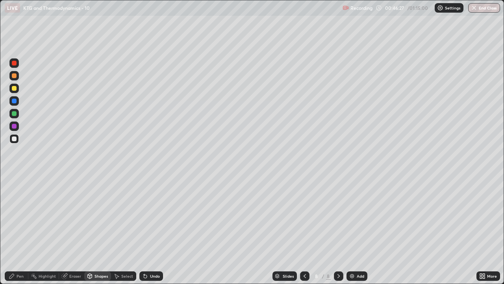
click at [14, 88] on div at bounding box center [14, 88] width 5 height 5
click at [98, 165] on div "Shapes" at bounding box center [101, 276] width 13 height 4
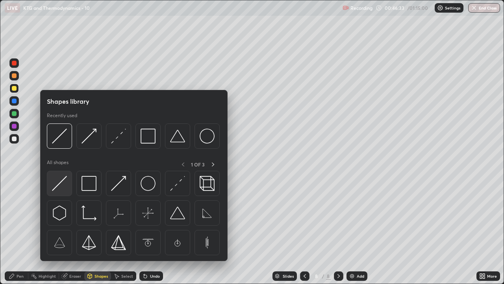
click at [61, 165] on img at bounding box center [59, 183] width 15 height 15
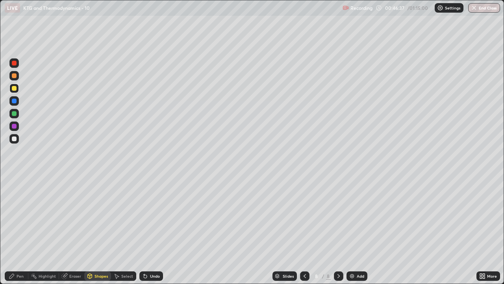
click at [95, 165] on div "Shapes" at bounding box center [101, 276] width 13 height 4
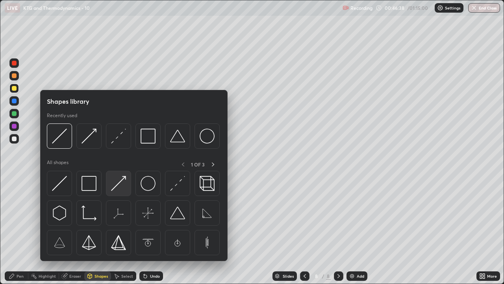
click at [118, 165] on img at bounding box center [118, 183] width 15 height 15
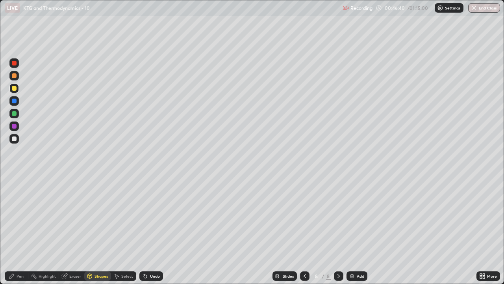
click at [13, 165] on icon at bounding box center [12, 276] width 6 height 6
click at [90, 165] on icon at bounding box center [90, 276] width 0 height 3
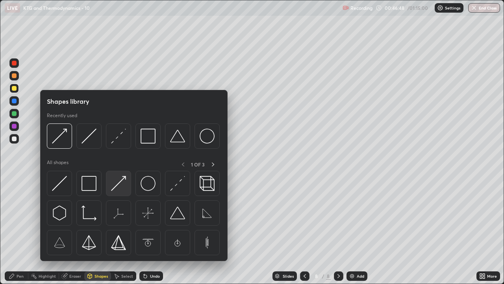
click at [117, 165] on img at bounding box center [118, 183] width 15 height 15
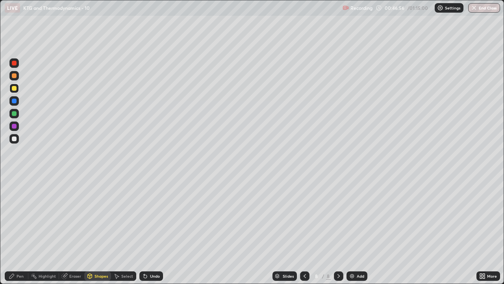
click at [17, 165] on div "Pen" at bounding box center [17, 275] width 24 height 9
click at [18, 134] on div at bounding box center [13, 138] width 9 height 13
click at [154, 165] on div "Undo" at bounding box center [155, 276] width 10 height 4
click at [72, 165] on div "Eraser" at bounding box center [71, 275] width 25 height 9
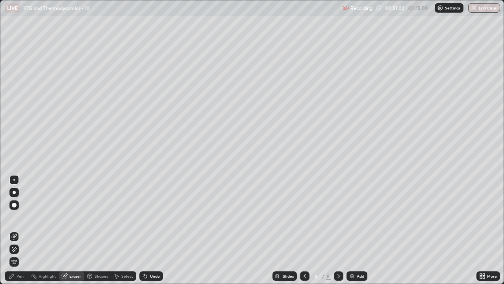
click at [12, 165] on icon at bounding box center [11, 275] width 5 height 5
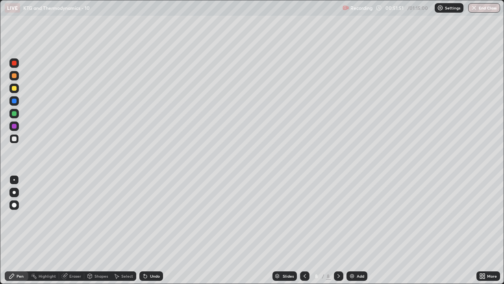
click at [15, 165] on icon at bounding box center [12, 276] width 6 height 6
click at [5, 165] on div "Erase all" at bounding box center [14, 142] width 19 height 252
click at [357, 165] on div "Add" at bounding box center [360, 276] width 7 height 4
click at [96, 165] on div "Shapes" at bounding box center [97, 275] width 27 height 9
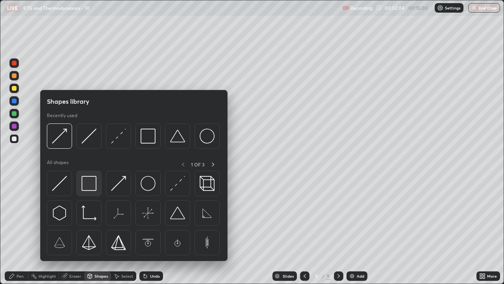
click at [86, 165] on img at bounding box center [89, 183] width 15 height 15
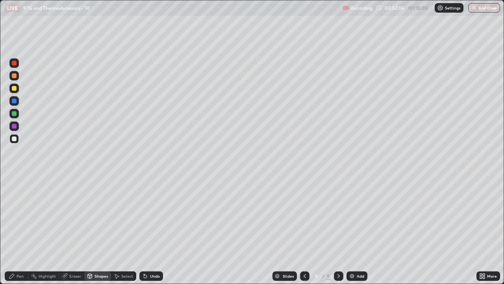
click at [70, 165] on div "Eraser" at bounding box center [75, 276] width 12 height 4
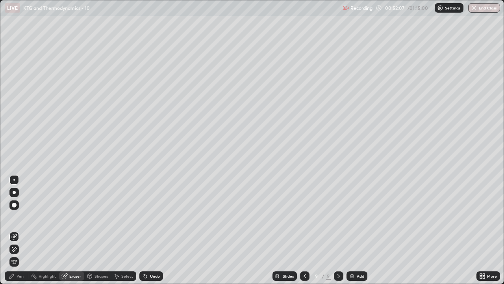
click at [99, 165] on div "Shapes" at bounding box center [101, 276] width 13 height 4
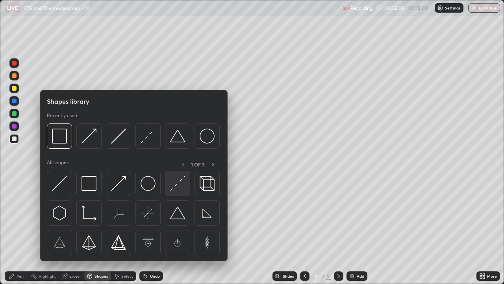
click at [174, 165] on img at bounding box center [177, 183] width 15 height 15
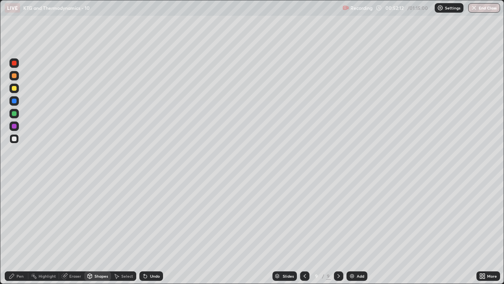
click at [76, 165] on div "Eraser" at bounding box center [71, 275] width 25 height 9
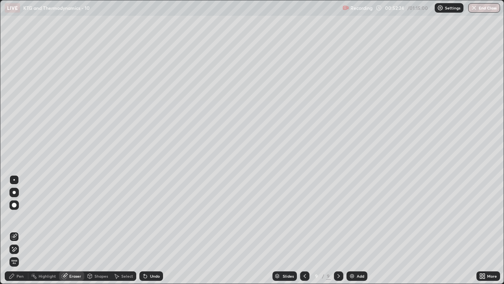
click at [15, 165] on div "Pen" at bounding box center [17, 275] width 24 height 9
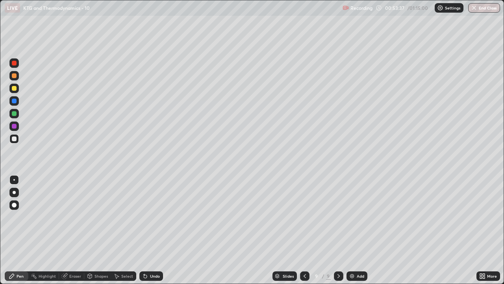
click at [97, 165] on div "Shapes" at bounding box center [97, 275] width 27 height 9
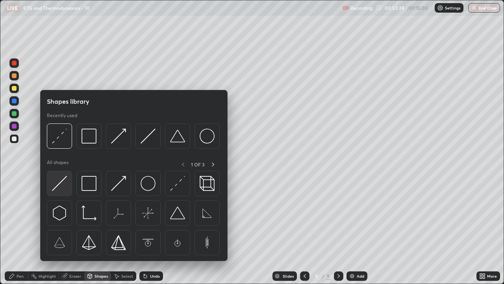
click at [55, 165] on img at bounding box center [59, 183] width 15 height 15
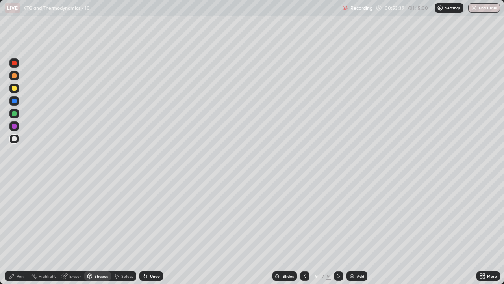
click at [13, 122] on div at bounding box center [13, 125] width 9 height 9
click at [95, 165] on div "Shapes" at bounding box center [101, 276] width 13 height 4
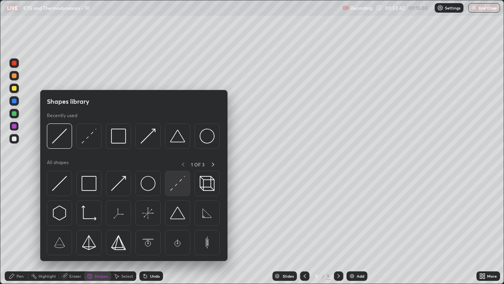
click at [177, 165] on img at bounding box center [177, 183] width 15 height 15
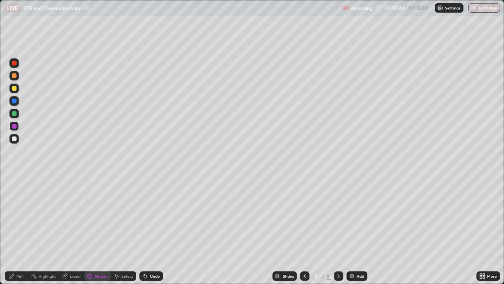
click at [90, 165] on icon at bounding box center [90, 276] width 0 height 3
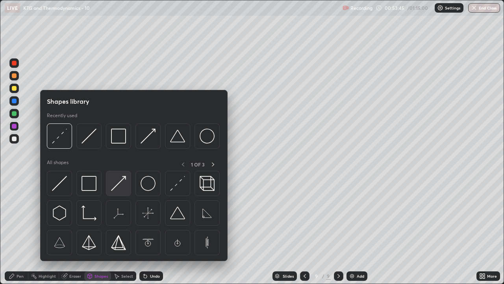
click at [121, 165] on img at bounding box center [118, 183] width 15 height 15
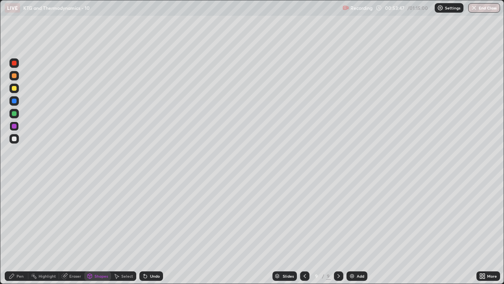
click at [150, 165] on div "Undo" at bounding box center [155, 276] width 10 height 4
click at [153, 165] on div "Undo" at bounding box center [151, 275] width 24 height 9
click at [13, 165] on div "Pen" at bounding box center [17, 275] width 24 height 9
click at [20, 165] on div "Pen" at bounding box center [20, 276] width 7 height 4
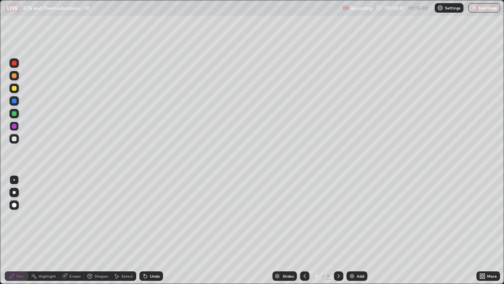
click at [14, 139] on div at bounding box center [14, 138] width 5 height 5
click at [12, 113] on div at bounding box center [14, 113] width 5 height 5
click at [14, 165] on icon at bounding box center [12, 276] width 6 height 6
click at [18, 139] on div at bounding box center [13, 138] width 9 height 9
click at [488, 7] on button "End Class" at bounding box center [484, 7] width 32 height 9
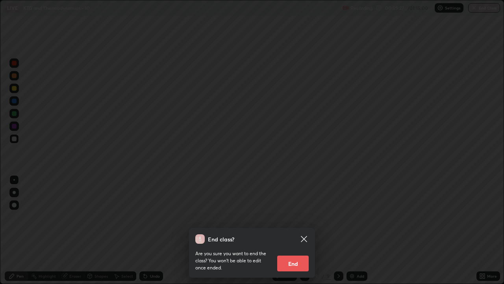
click at [294, 165] on button "End" at bounding box center [293, 263] width 32 height 16
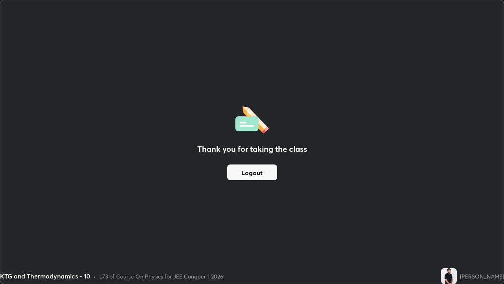
click at [256, 165] on button "Logout" at bounding box center [252, 172] width 50 height 16
